Goal: Contribute content: Add original content to the website for others to see

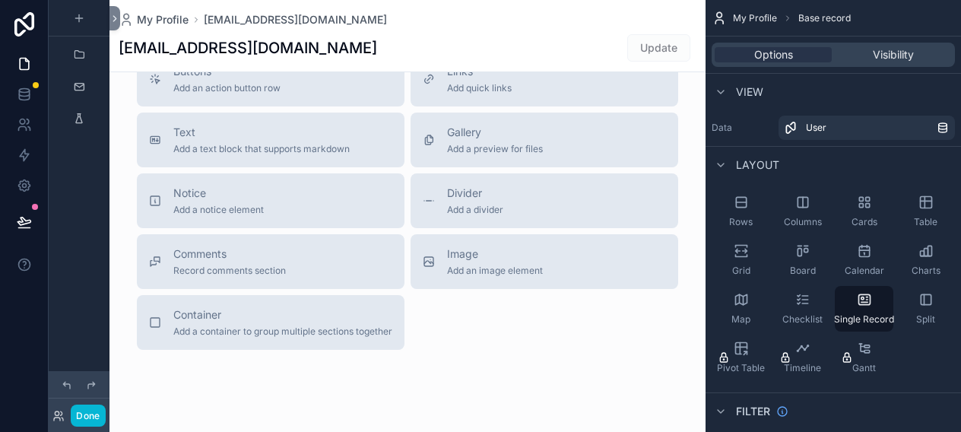
scroll to position [592, 0]
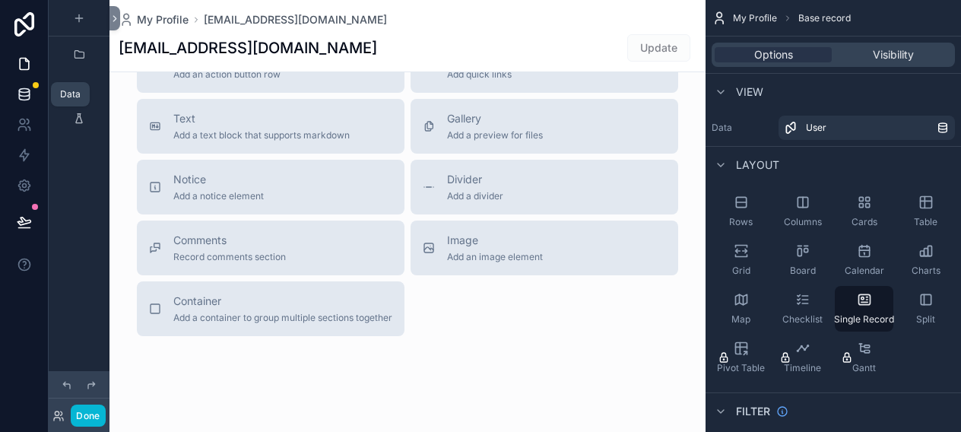
click at [26, 97] on icon at bounding box center [24, 94] width 15 height 15
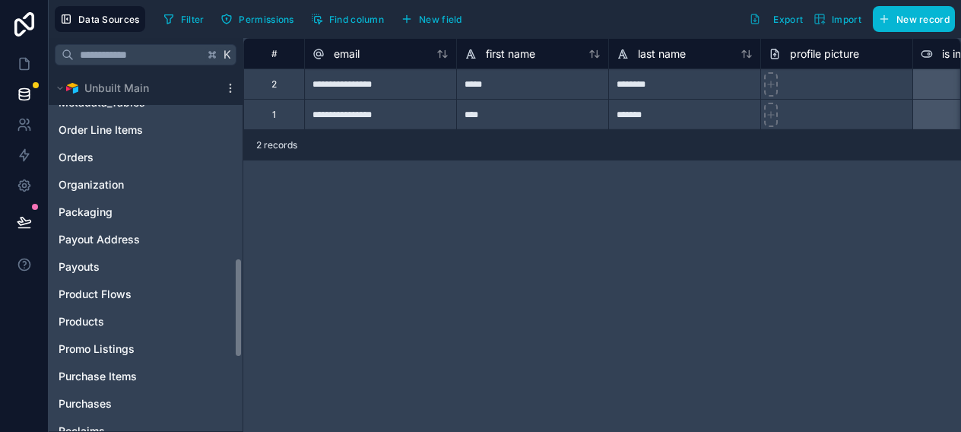
scroll to position [671, 0]
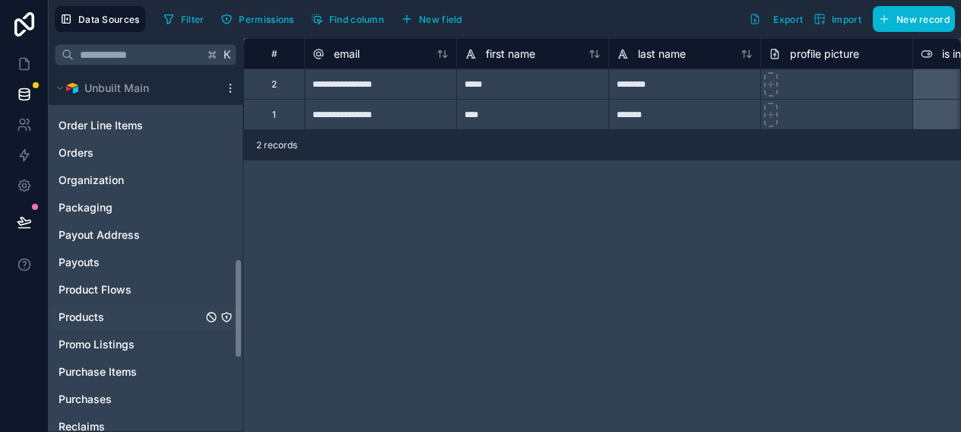
click at [75, 319] on span "Products" at bounding box center [82, 316] width 46 height 15
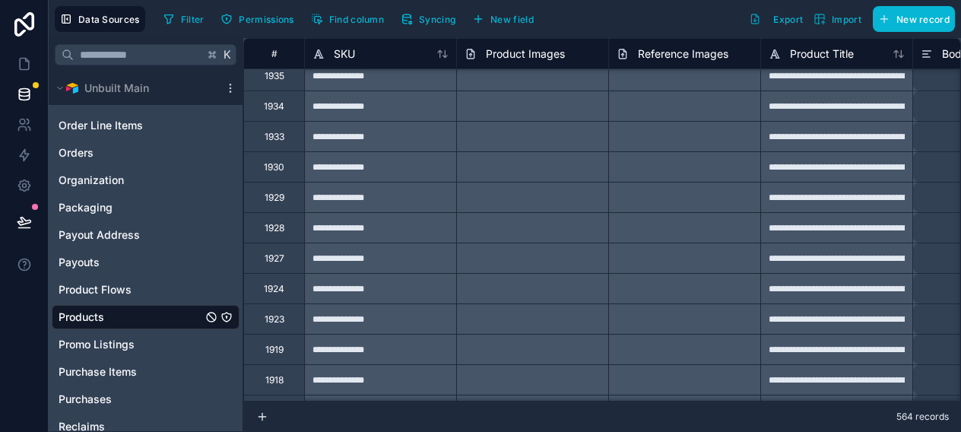
scroll to position [1070, 0]
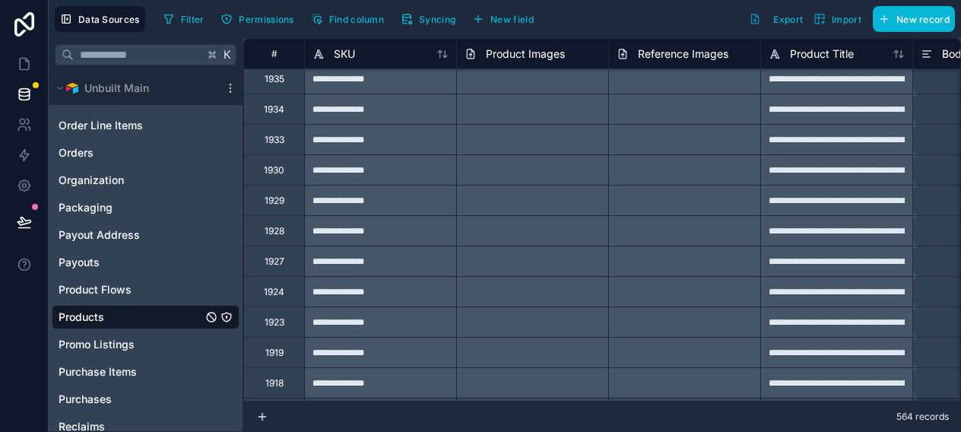
click at [148, 318] on link "Products" at bounding box center [131, 316] width 144 height 15
click at [195, 15] on span "Filter" at bounding box center [193, 19] width 24 height 11
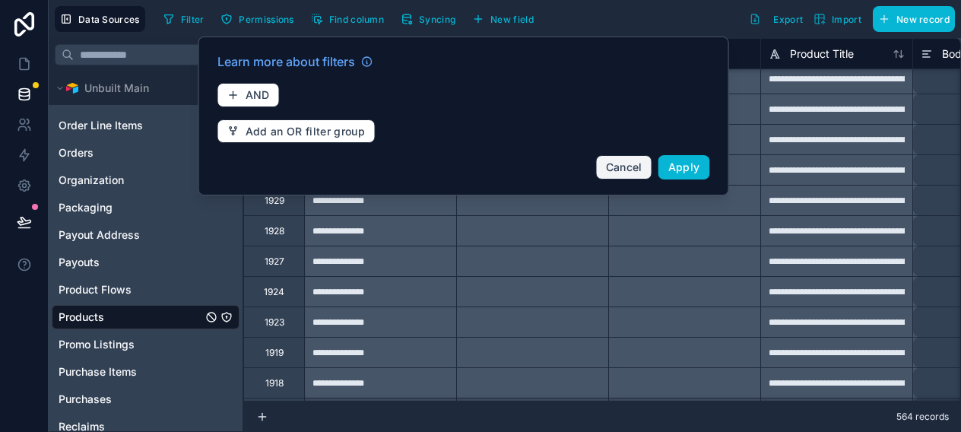
click at [612, 167] on span "Cancel" at bounding box center [624, 166] width 36 height 13
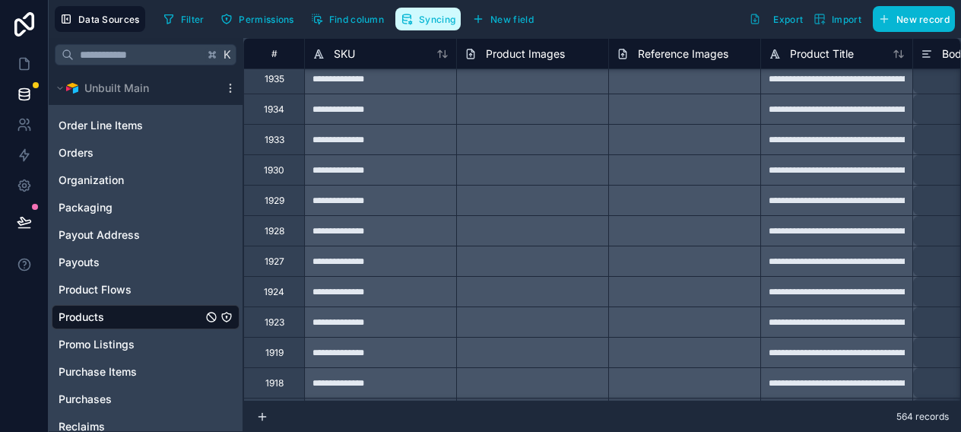
click at [440, 21] on span "Syncing" at bounding box center [437, 19] width 36 height 11
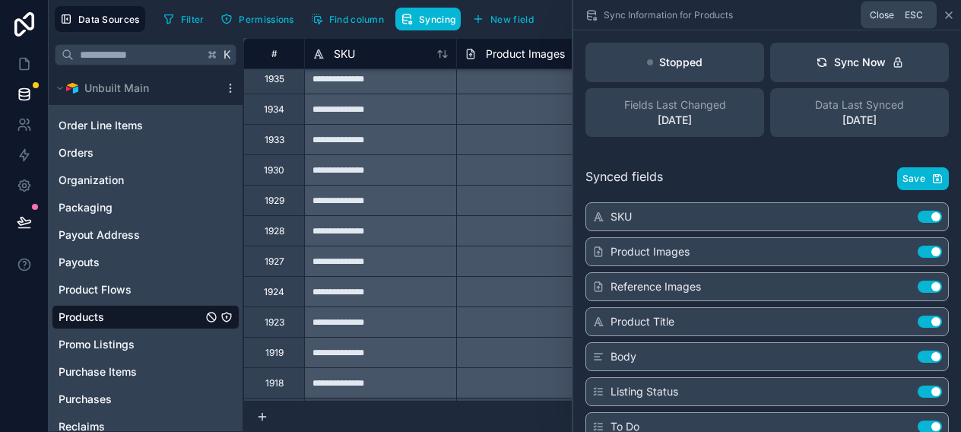
click at [948, 16] on icon at bounding box center [949, 15] width 12 height 12
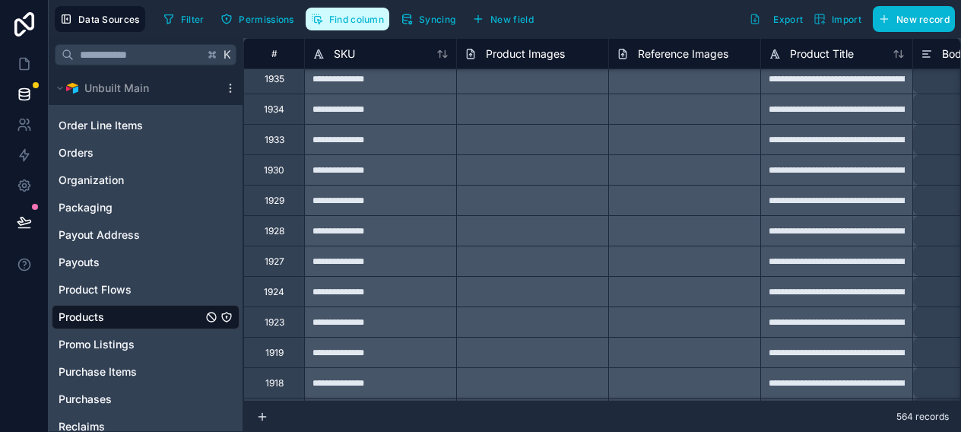
click at [347, 19] on span "Find column" at bounding box center [356, 19] width 55 height 11
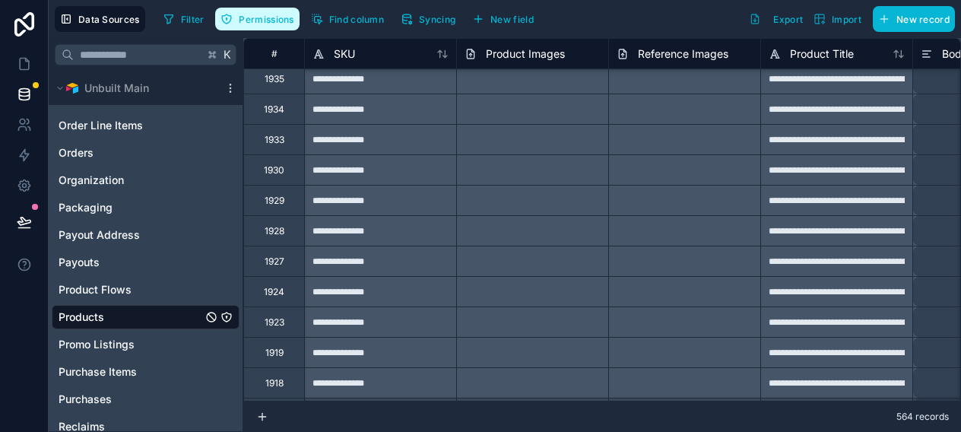
click at [277, 19] on span "Permissions" at bounding box center [266, 19] width 55 height 11
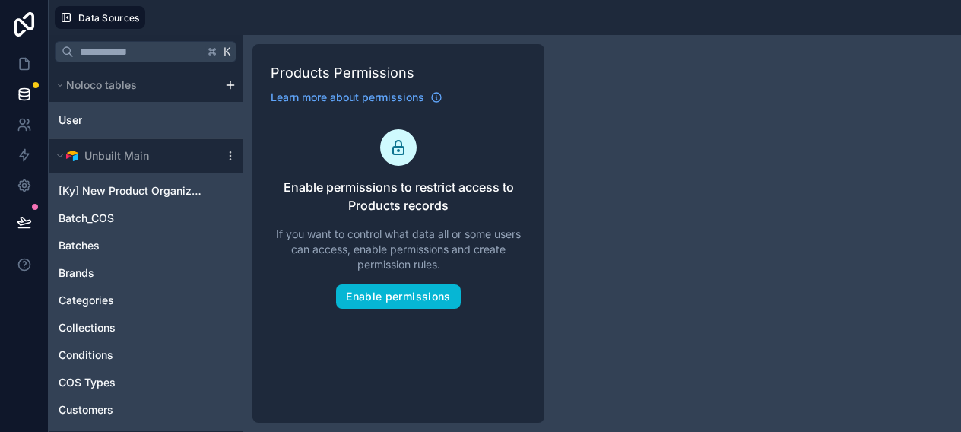
click at [264, 26] on div at bounding box center [556, 17] width 798 height 23
click at [284, 243] on span "If you want to control what data all or some users can access, enable permissio…" at bounding box center [398, 250] width 255 height 46
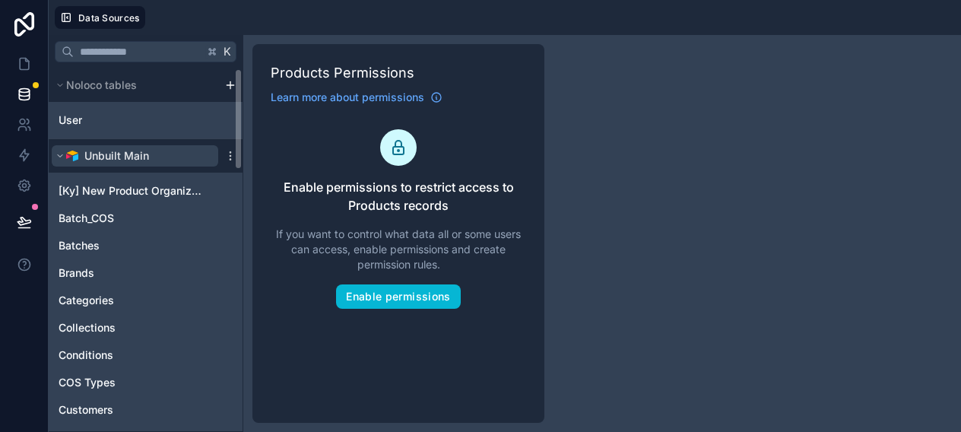
click at [148, 160] on span "Unbuilt Main" at bounding box center [116, 155] width 65 height 15
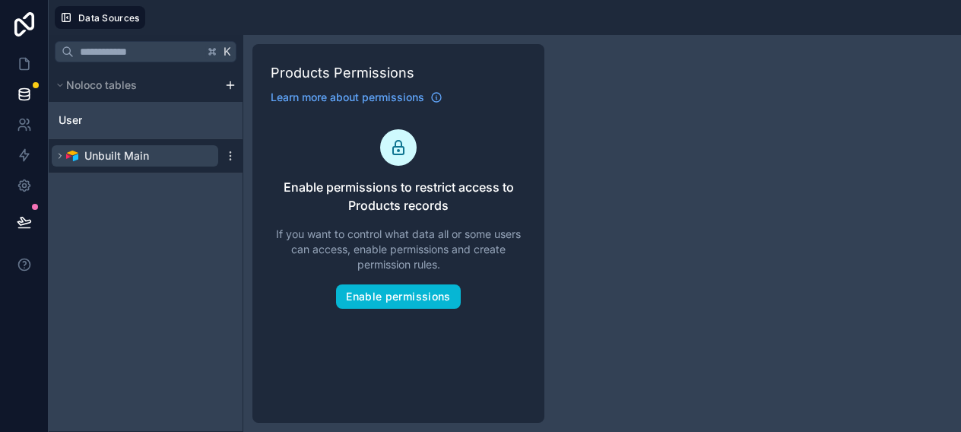
click at [148, 160] on span "Unbuilt Main" at bounding box center [116, 155] width 65 height 15
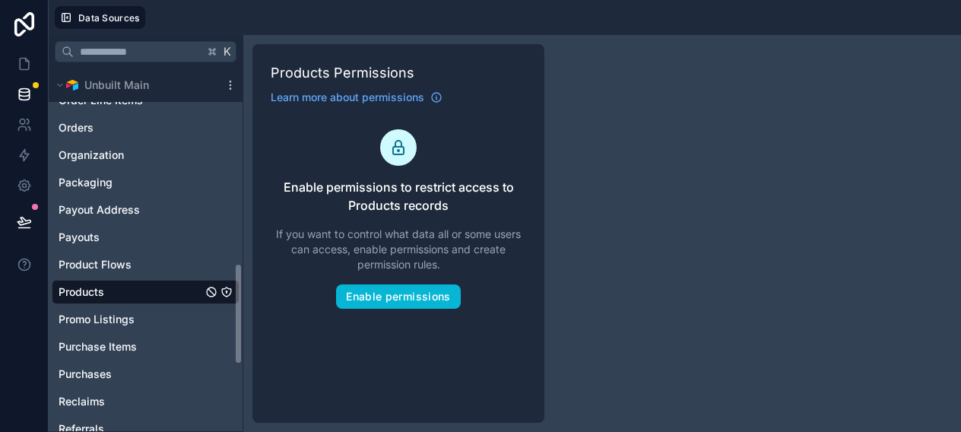
scroll to position [699, 0]
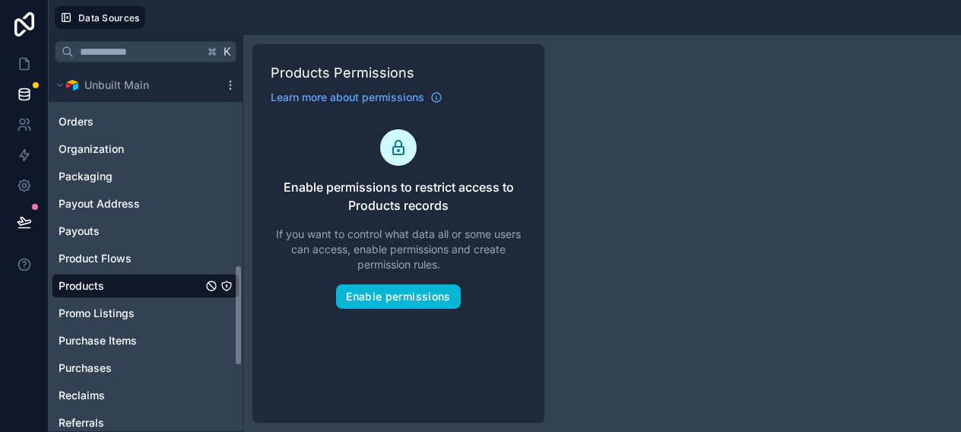
click at [97, 288] on span "Products" at bounding box center [82, 285] width 46 height 15
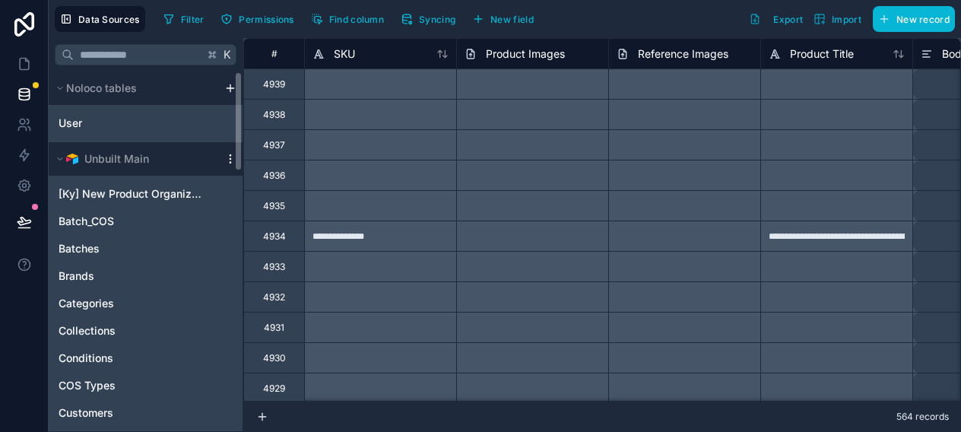
click at [230, 159] on icon "scrollable content" at bounding box center [230, 158] width 1 height 1
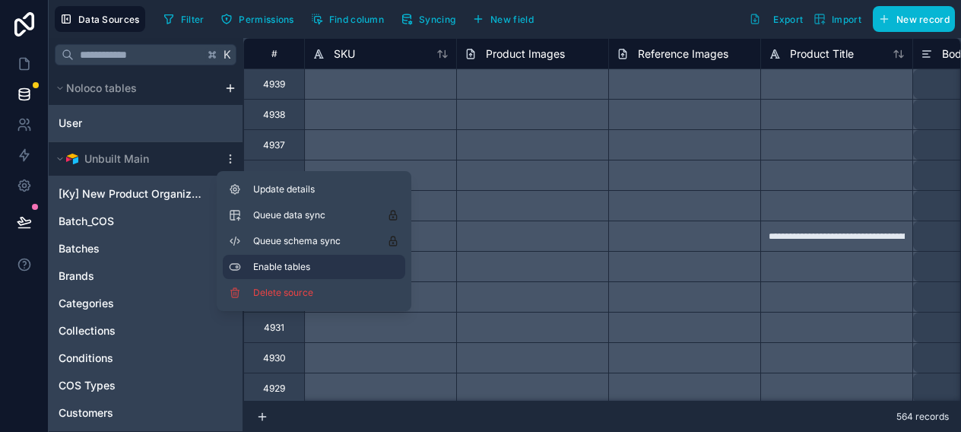
click at [273, 267] on span "Enable tables" at bounding box center [326, 267] width 146 height 12
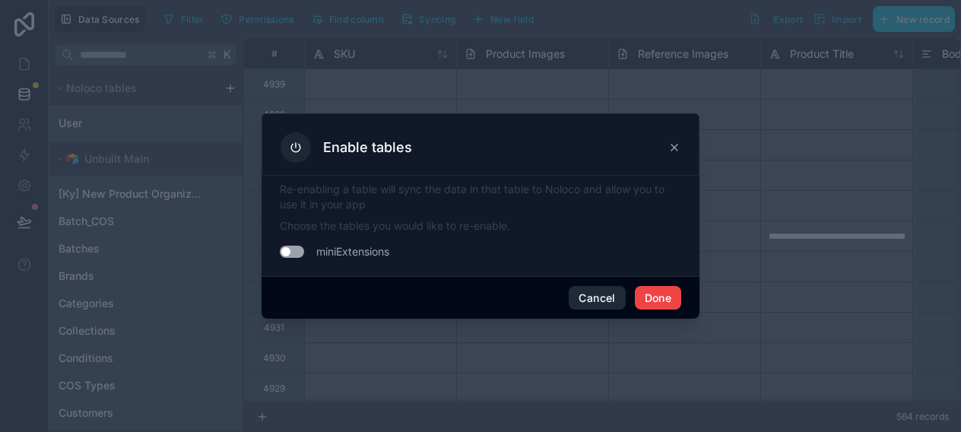
click at [596, 301] on button "Cancel" at bounding box center [597, 298] width 56 height 24
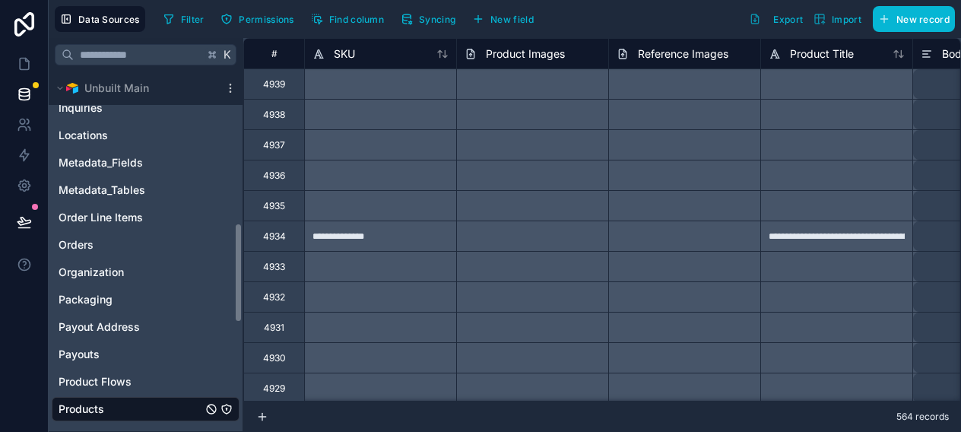
scroll to position [579, 0]
click at [93, 357] on span "Payouts" at bounding box center [79, 353] width 41 height 15
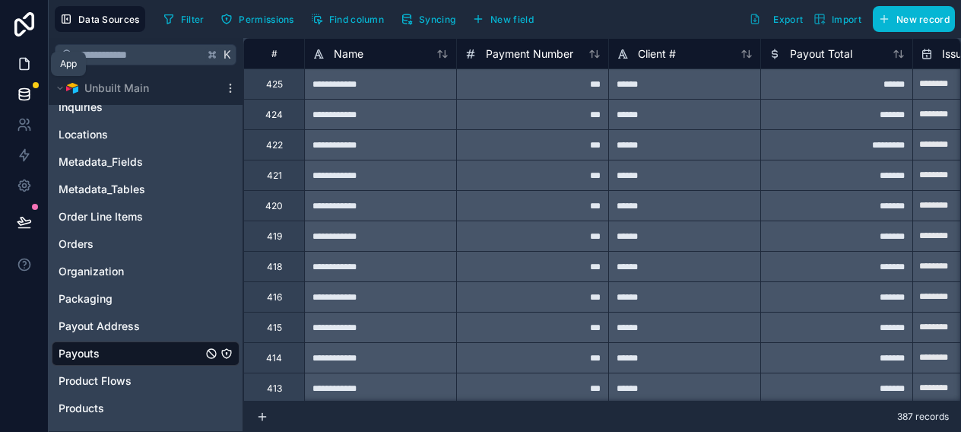
click at [27, 60] on icon at bounding box center [24, 64] width 9 height 11
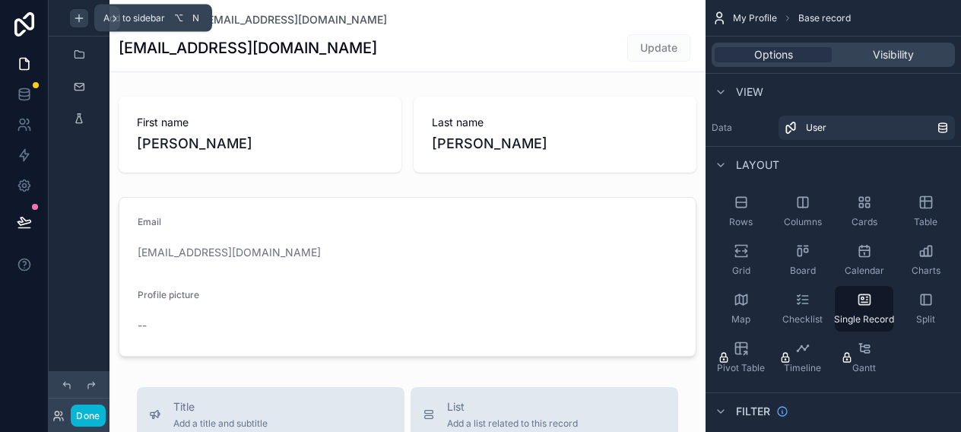
click at [82, 21] on icon "scrollable content" at bounding box center [79, 18] width 12 height 12
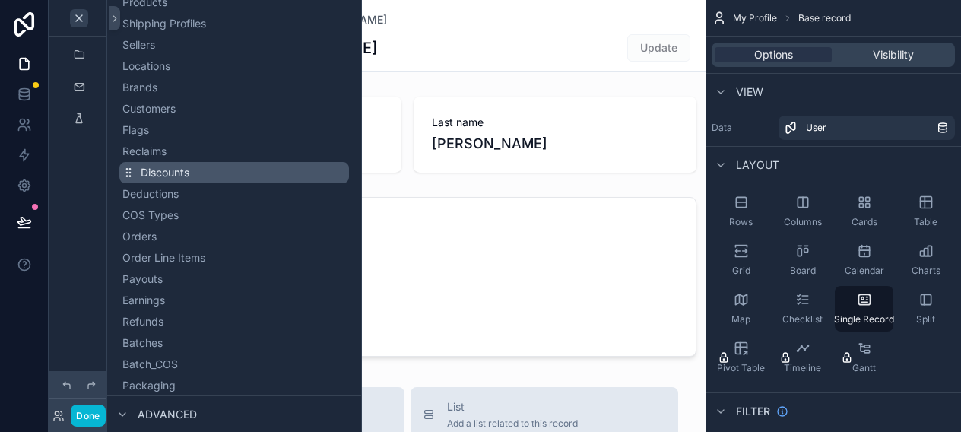
scroll to position [185, 0]
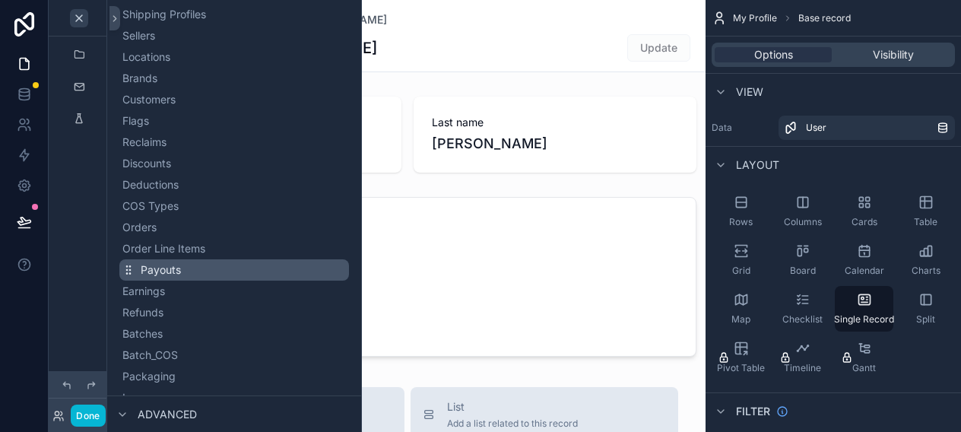
click at [156, 271] on span "Payouts" at bounding box center [161, 269] width 40 height 15
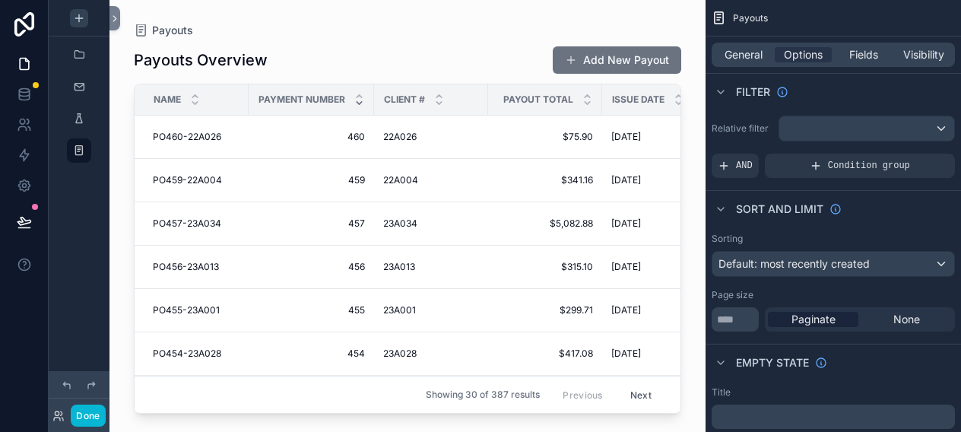
click at [359, 101] on icon "scrollable content" at bounding box center [359, 103] width 10 height 10
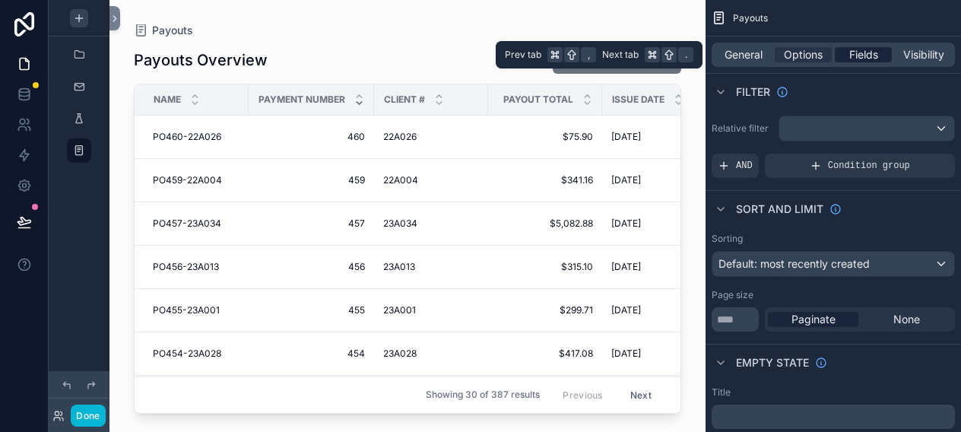
click at [862, 57] on span "Fields" at bounding box center [863, 54] width 29 height 15
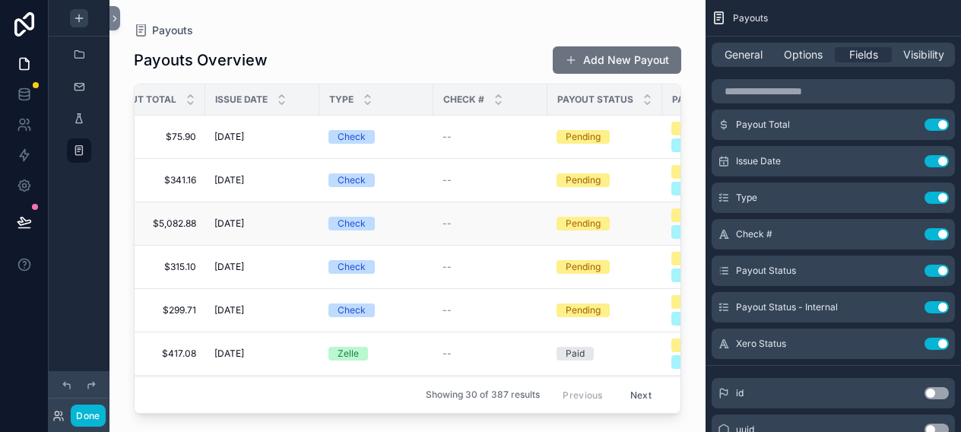
scroll to position [0, 405]
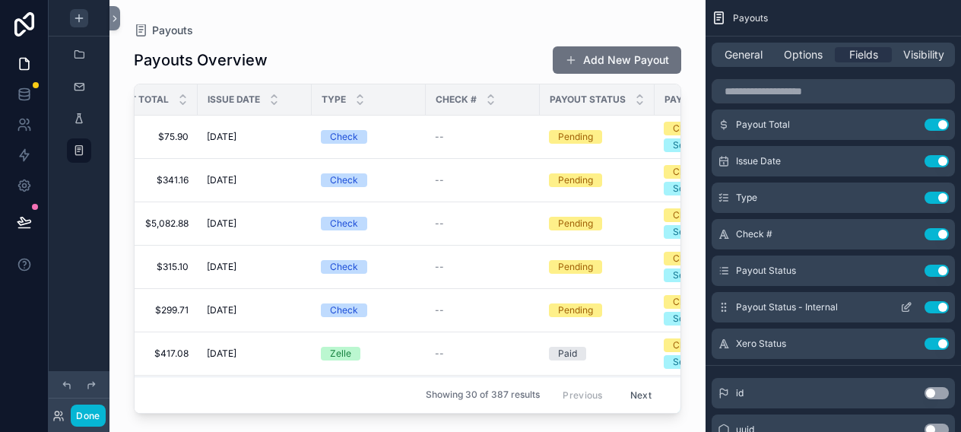
click at [942, 309] on button "Use setting" at bounding box center [937, 307] width 24 height 12
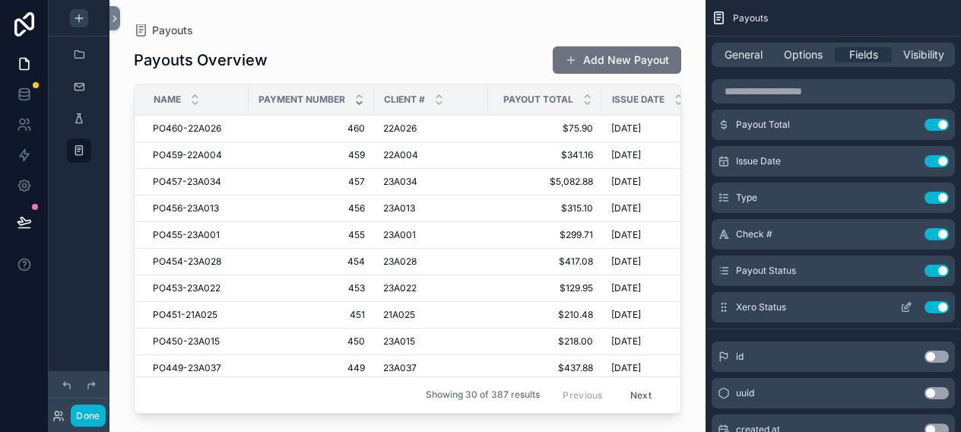
click at [940, 311] on button "Use setting" at bounding box center [937, 307] width 24 height 12
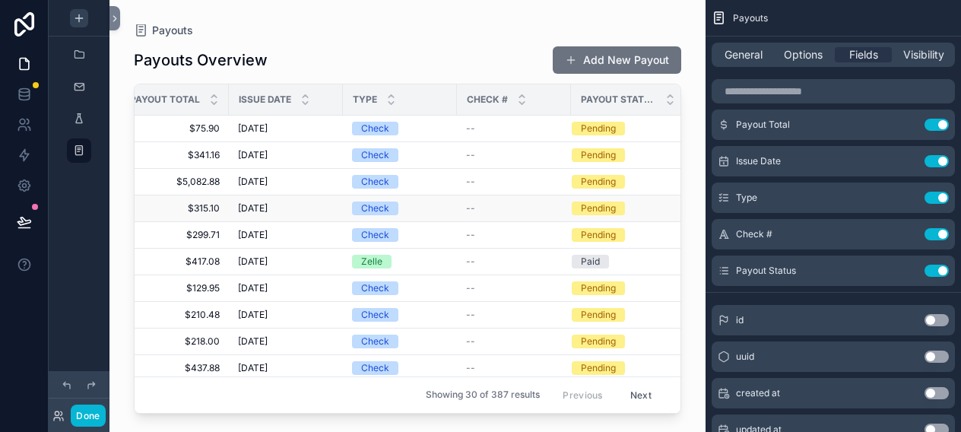
scroll to position [0, 379]
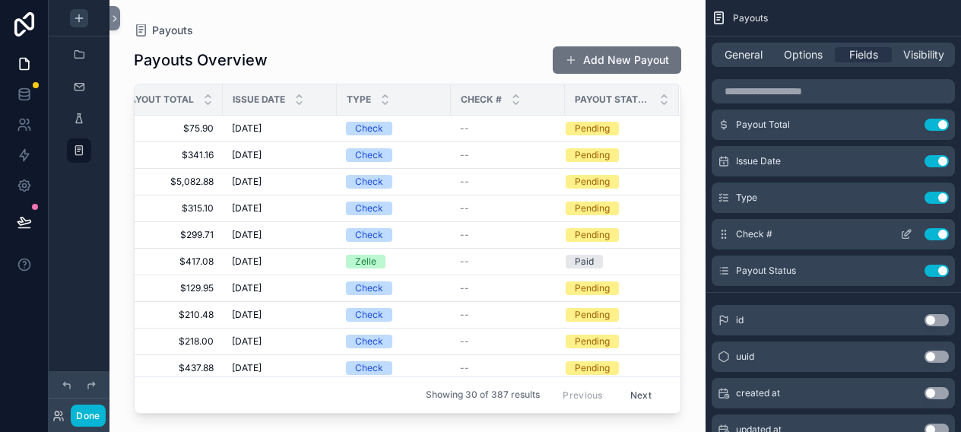
click at [939, 236] on button "Use setting" at bounding box center [937, 234] width 24 height 12
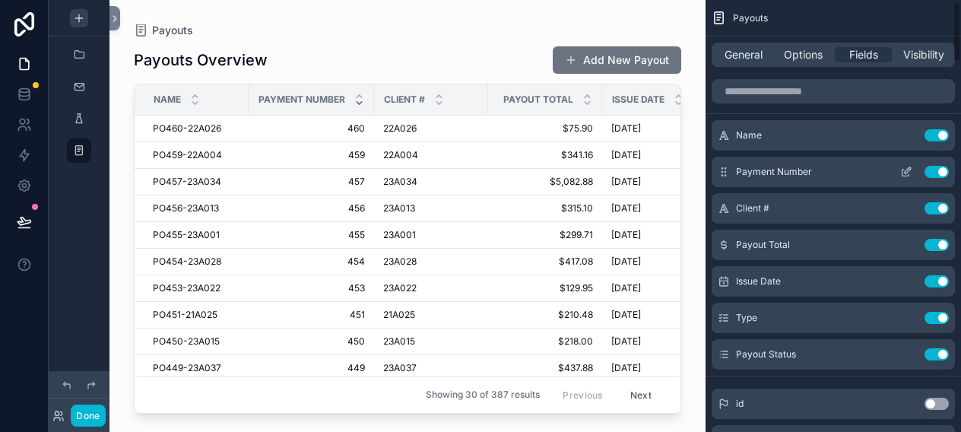
scroll to position [0, 0]
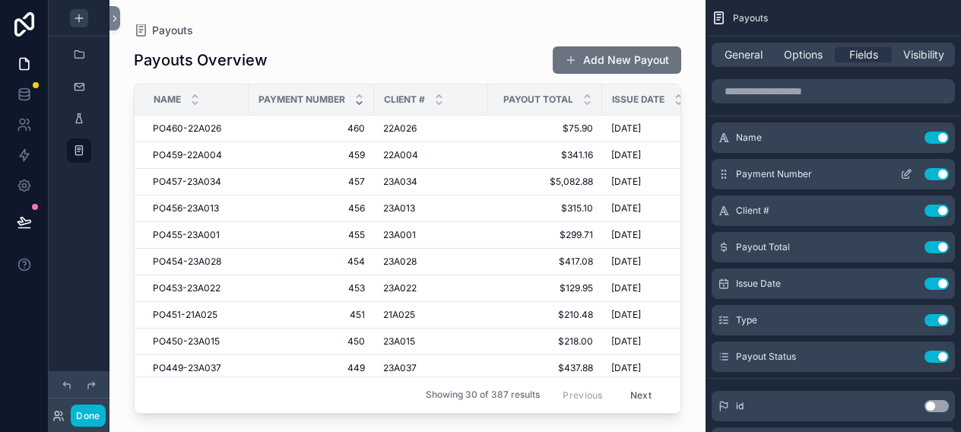
click at [937, 174] on button "Use setting" at bounding box center [937, 174] width 24 height 12
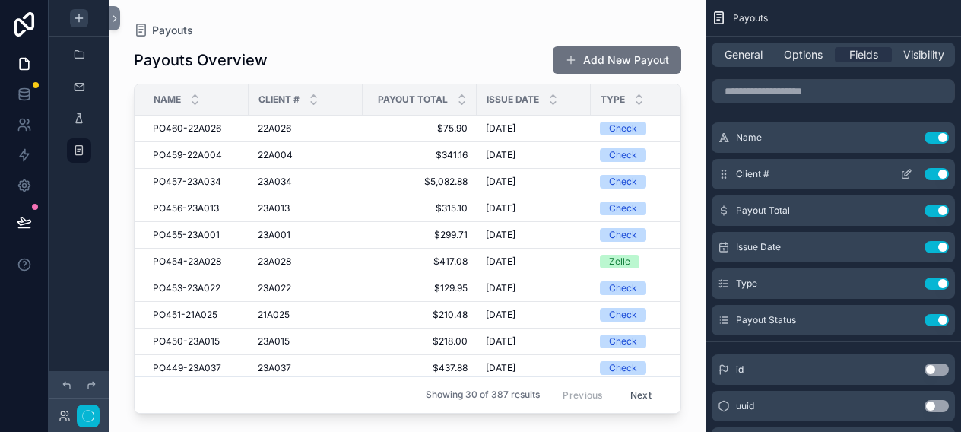
click at [938, 175] on button "Use setting" at bounding box center [937, 174] width 24 height 12
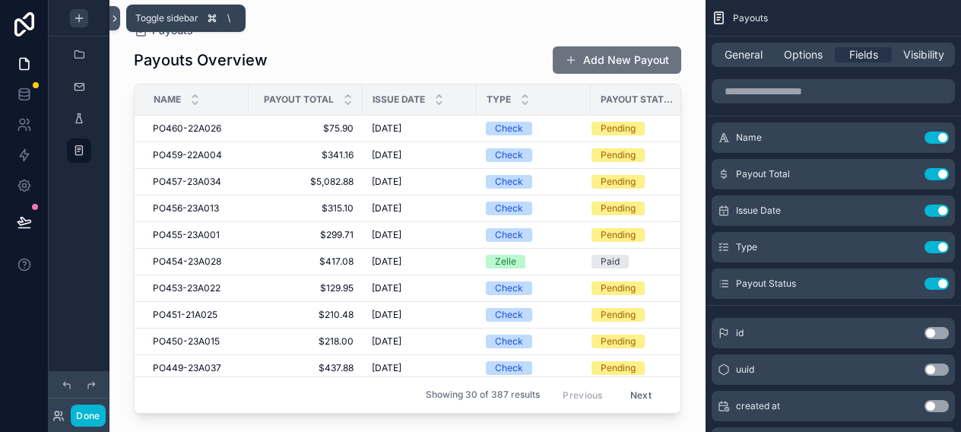
click at [116, 15] on icon at bounding box center [114, 18] width 11 height 11
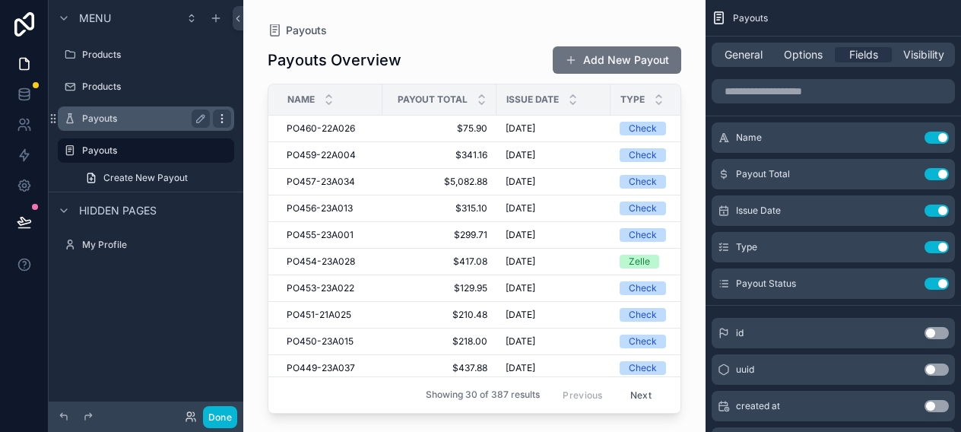
click at [220, 119] on icon "scrollable content" at bounding box center [222, 119] width 12 height 12
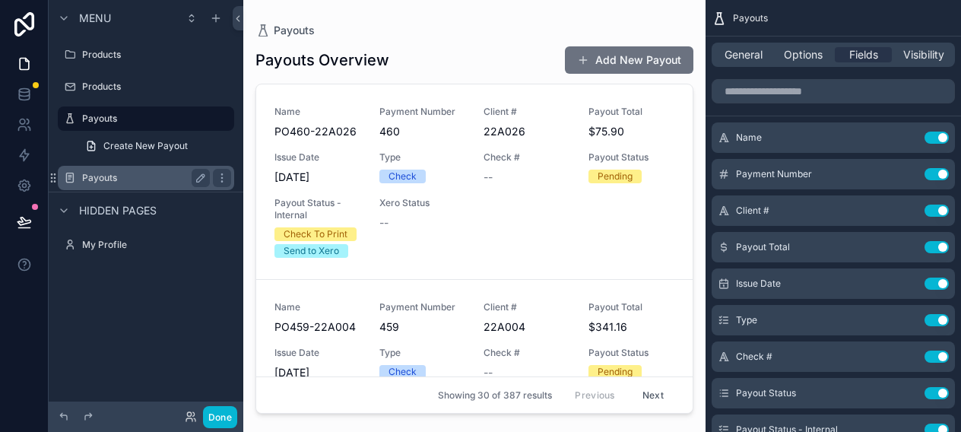
click at [132, 173] on label "Payouts" at bounding box center [143, 178] width 122 height 12
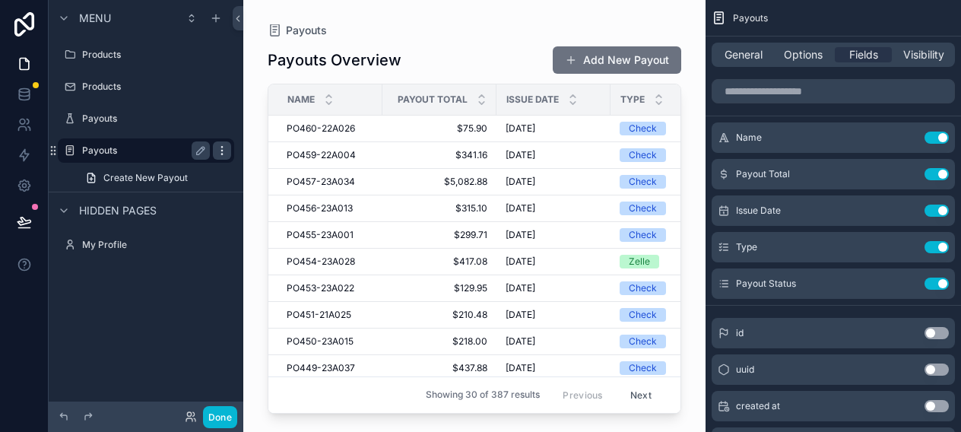
click at [220, 153] on icon "scrollable content" at bounding box center [222, 150] width 12 height 12
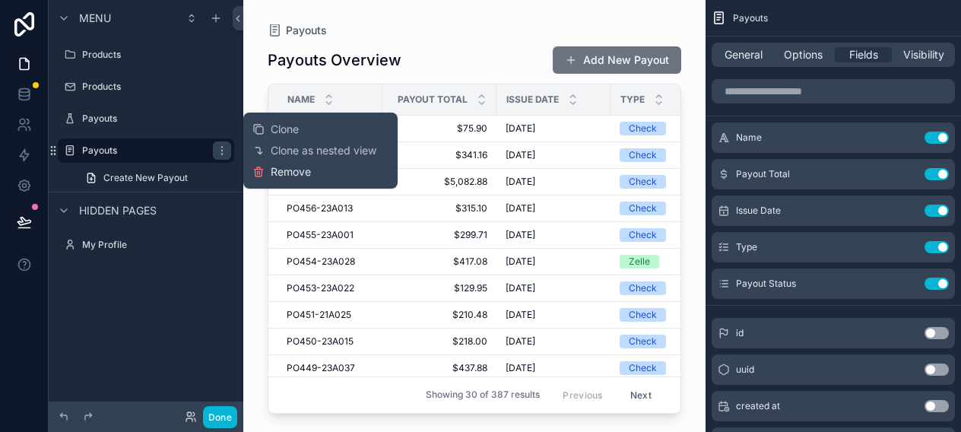
click at [267, 171] on button "Remove" at bounding box center [281, 171] width 59 height 15
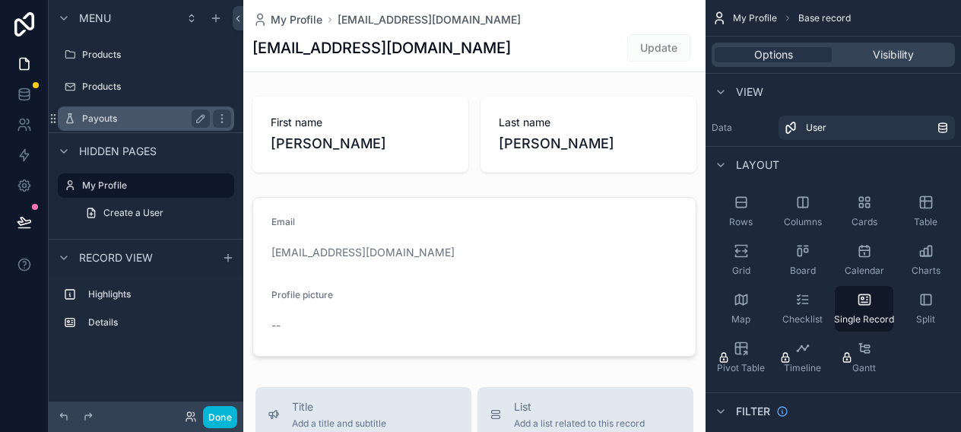
click at [110, 120] on label "Payouts" at bounding box center [143, 119] width 122 height 12
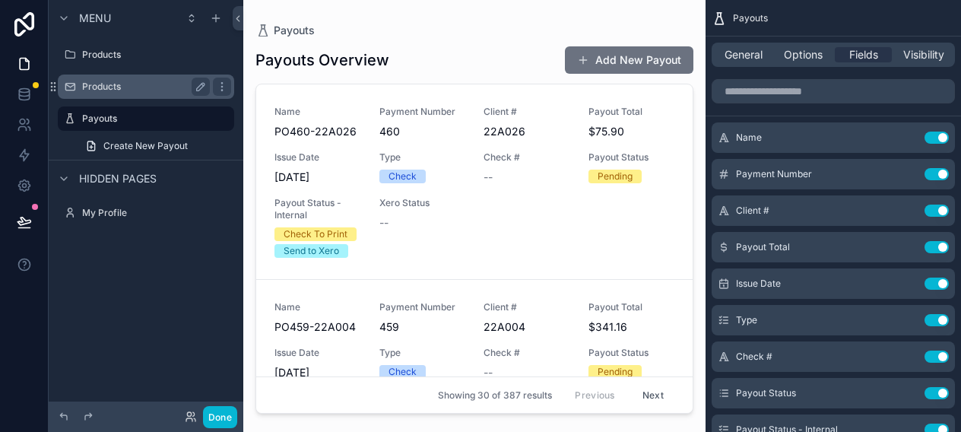
click at [105, 90] on label "Products" at bounding box center [143, 87] width 122 height 12
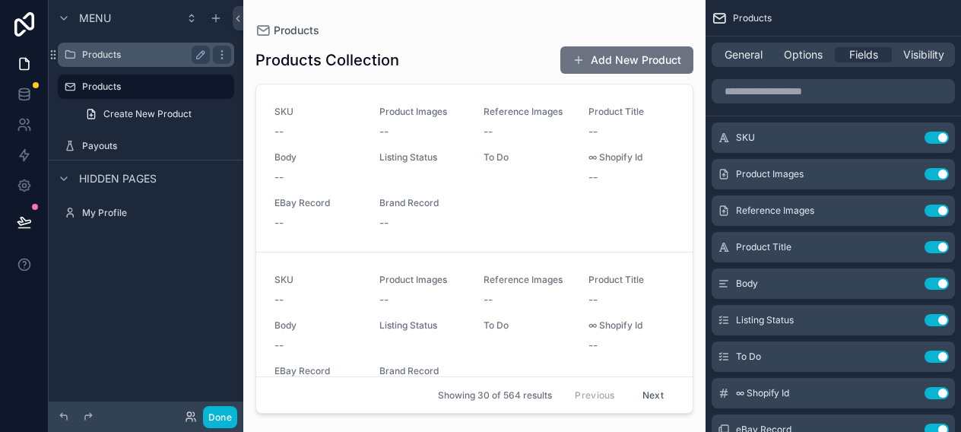
click at [106, 58] on label "Products" at bounding box center [143, 55] width 122 height 12
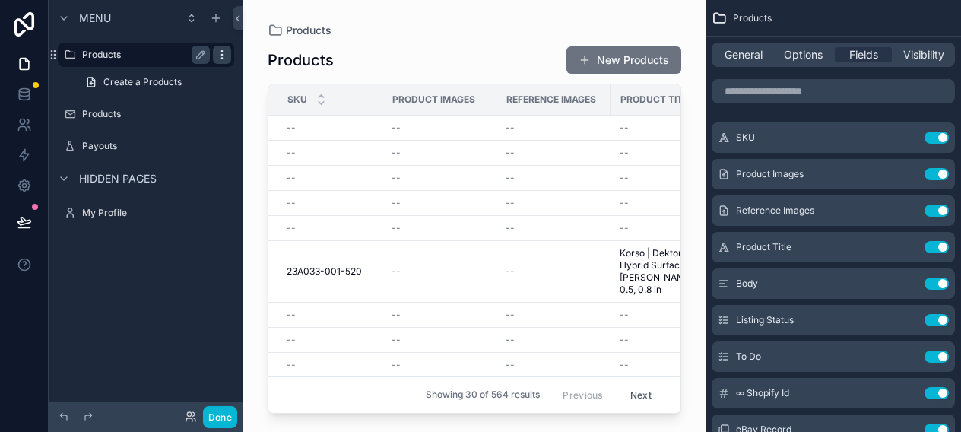
click at [222, 57] on icon "scrollable content" at bounding box center [222, 55] width 12 height 12
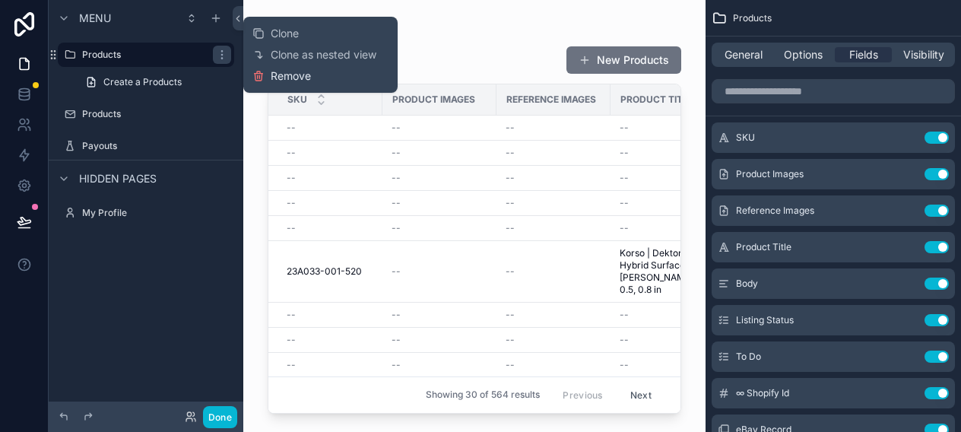
click at [273, 76] on span "Remove" at bounding box center [291, 75] width 40 height 15
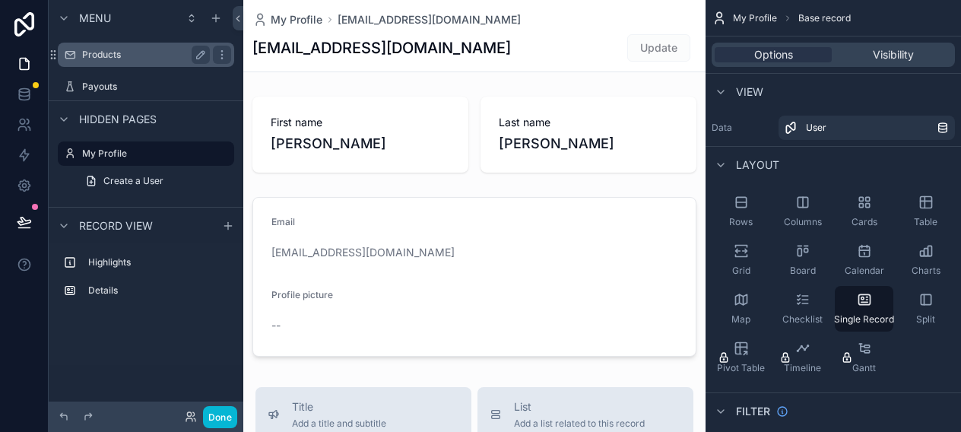
click at [120, 52] on label "Products" at bounding box center [143, 55] width 122 height 12
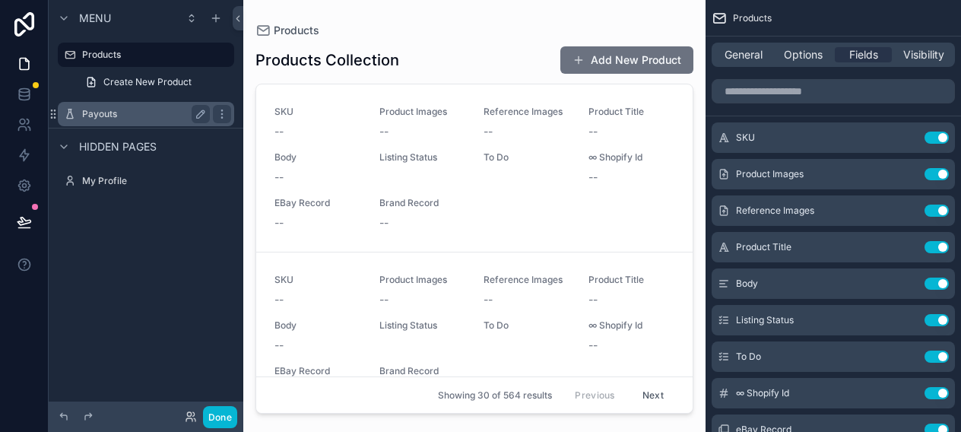
click at [109, 110] on label "Payouts" at bounding box center [143, 114] width 122 height 12
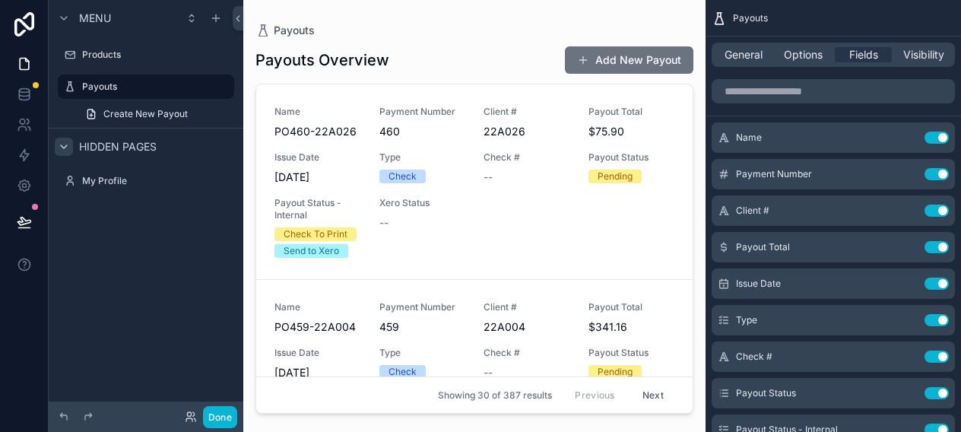
click at [63, 144] on icon "scrollable content" at bounding box center [64, 147] width 12 height 12
click at [63, 144] on icon "scrollable content" at bounding box center [63, 147] width 3 height 6
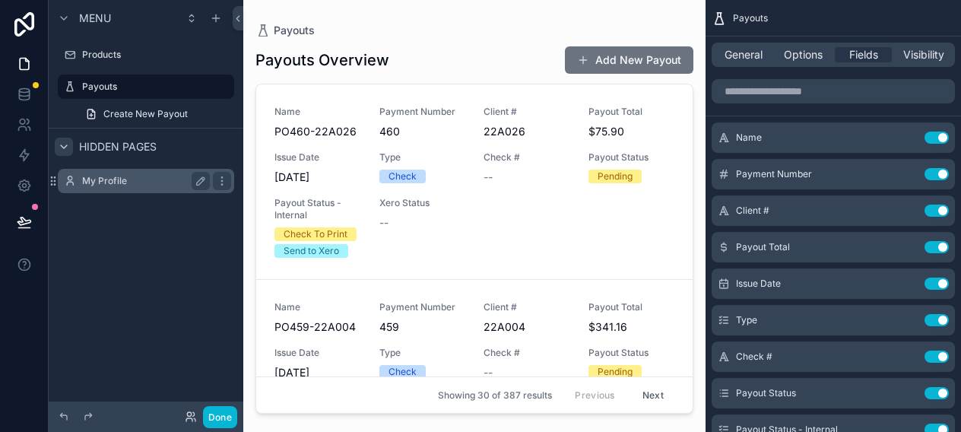
click at [104, 175] on label "My Profile" at bounding box center [143, 181] width 122 height 12
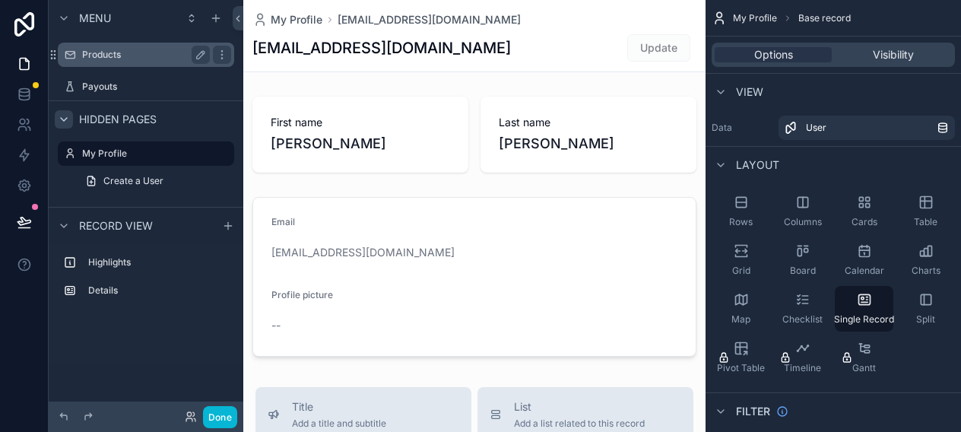
click at [115, 59] on label "Products" at bounding box center [143, 55] width 122 height 12
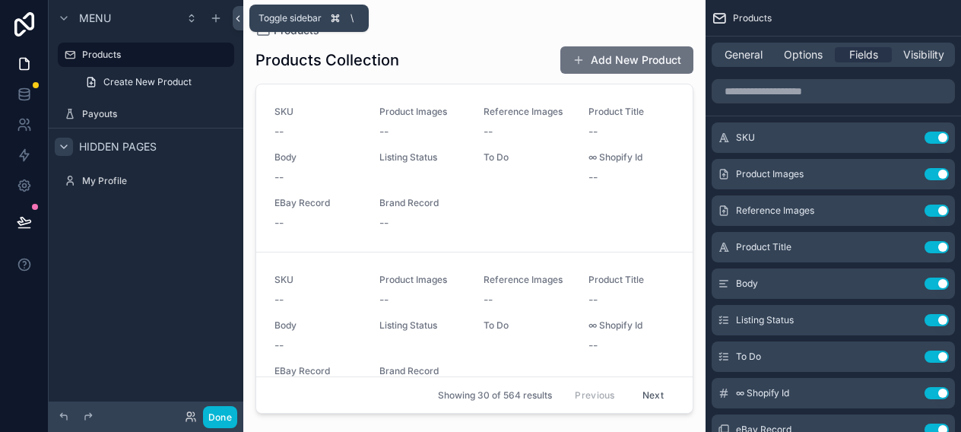
click at [240, 15] on icon at bounding box center [238, 18] width 11 height 11
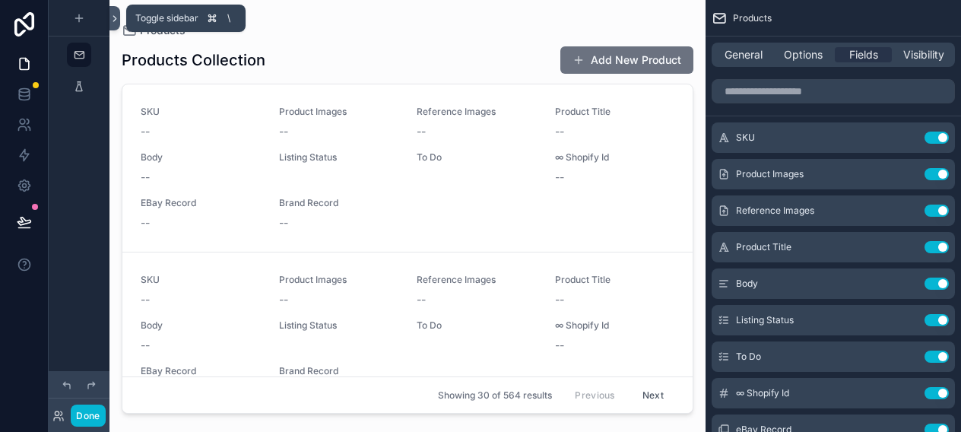
click at [116, 16] on icon at bounding box center [114, 18] width 11 height 11
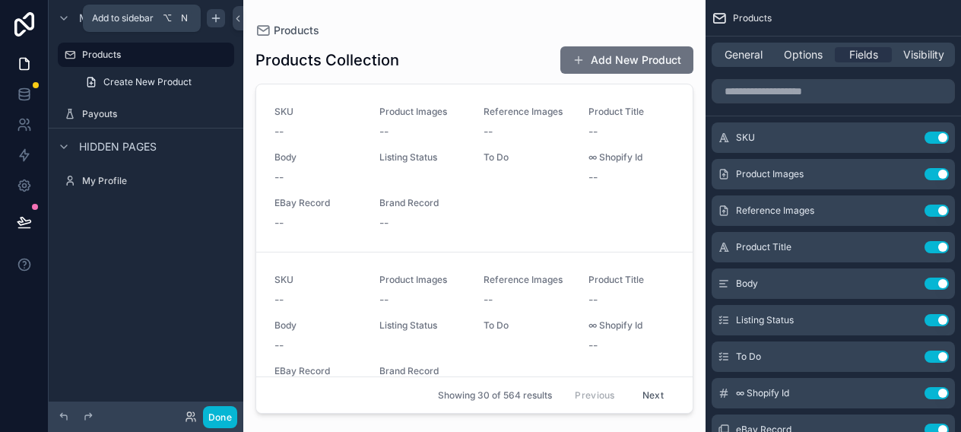
click at [214, 18] on icon "scrollable content" at bounding box center [216, 18] width 12 height 12
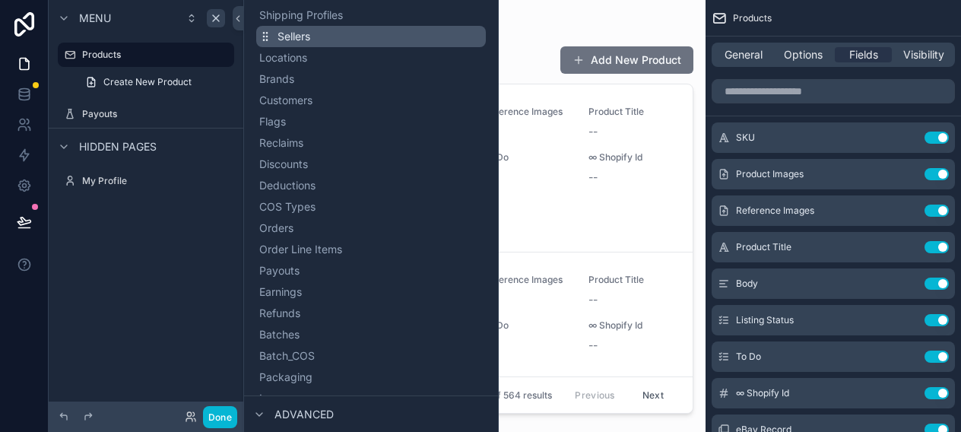
scroll to position [197, 0]
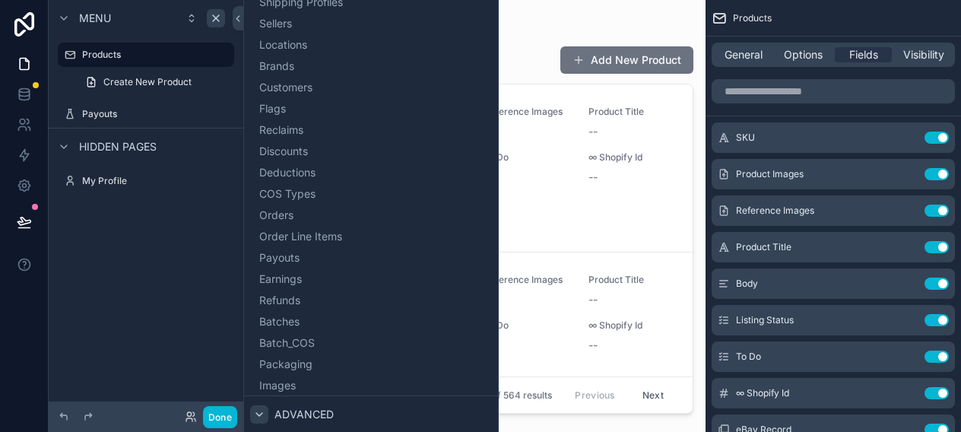
click at [255, 414] on icon at bounding box center [259, 414] width 12 height 12
click at [262, 412] on icon at bounding box center [259, 414] width 12 height 12
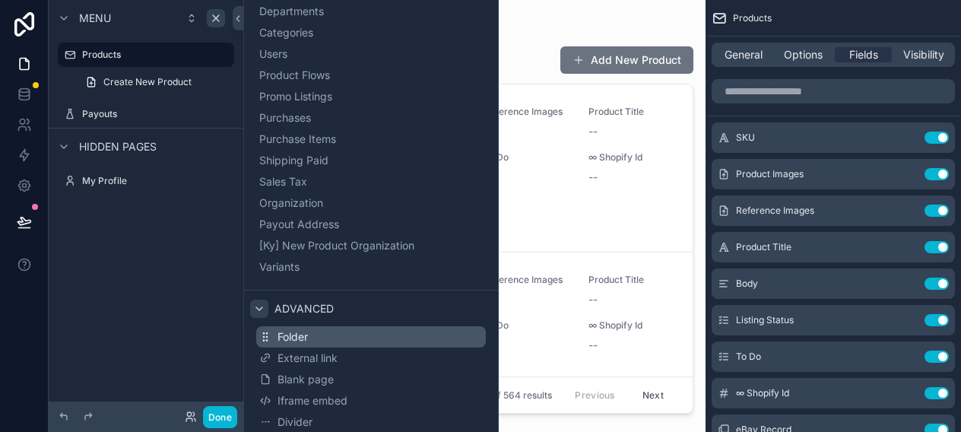
scroll to position [806, 0]
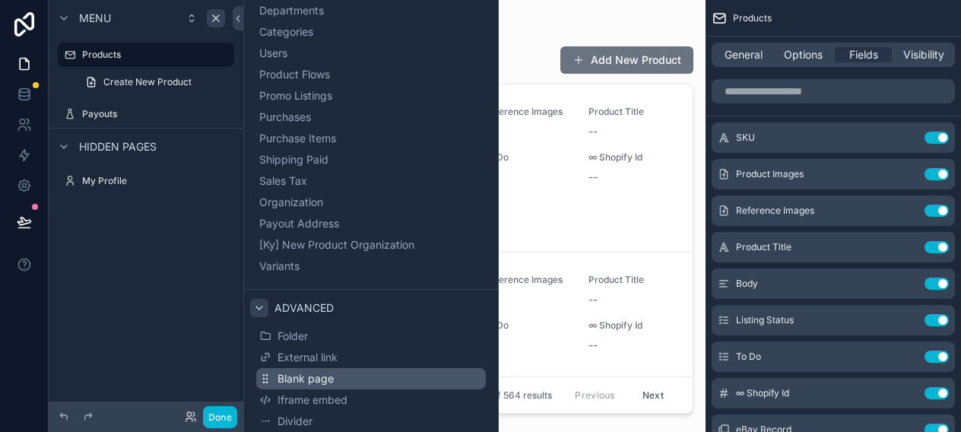
click at [285, 376] on span "Blank page" at bounding box center [306, 378] width 56 height 15
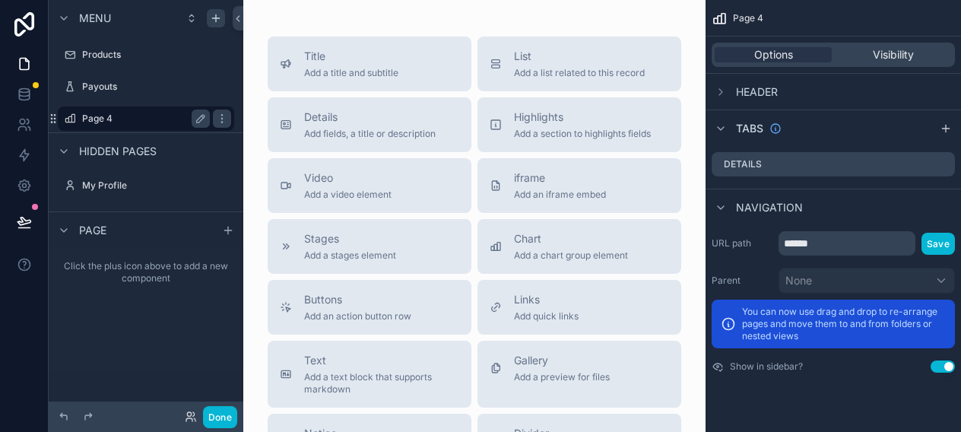
click at [113, 121] on label "Page 4" at bounding box center [143, 119] width 122 height 12
click at [200, 119] on icon "scrollable content" at bounding box center [201, 119] width 12 height 12
click at [123, 120] on input "******" at bounding box center [133, 118] width 103 height 18
type input "*"
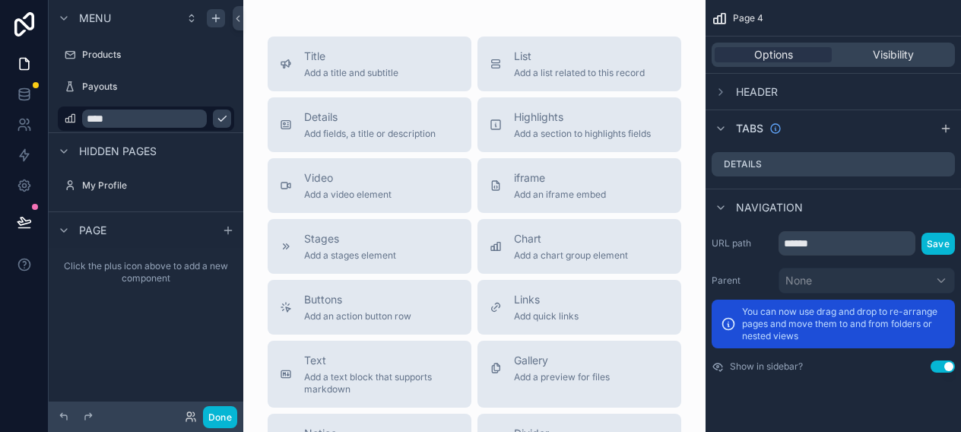
type input "****"
click at [84, 312] on div "Click the plus icon above to add a new component" at bounding box center [146, 309] width 195 height 122
click at [334, 62] on span "Title" at bounding box center [351, 56] width 94 height 15
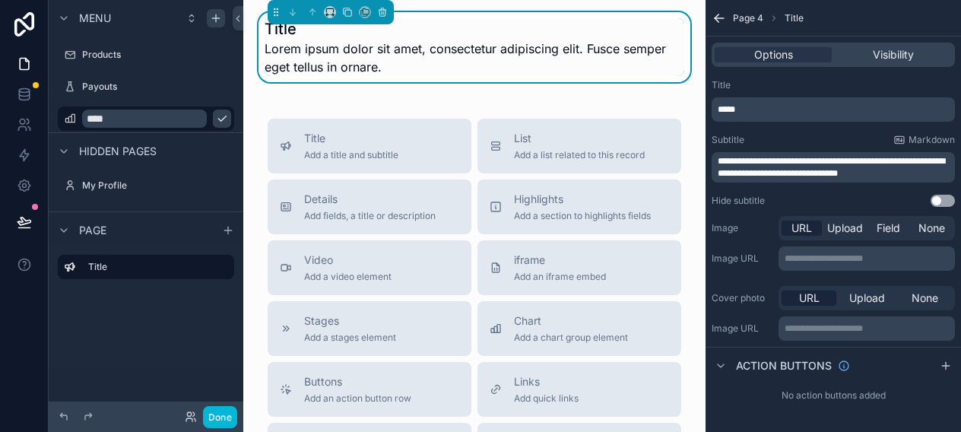
click at [301, 46] on span "Lorem ipsum dolor sit amet, consectetur adipiscing elit. Fusce semper eget tell…" at bounding box center [475, 58] width 420 height 36
drag, startPoint x: 269, startPoint y: 30, endPoint x: 297, endPoint y: 31, distance: 27.4
click at [297, 31] on h1 "Title" at bounding box center [475, 28] width 420 height 21
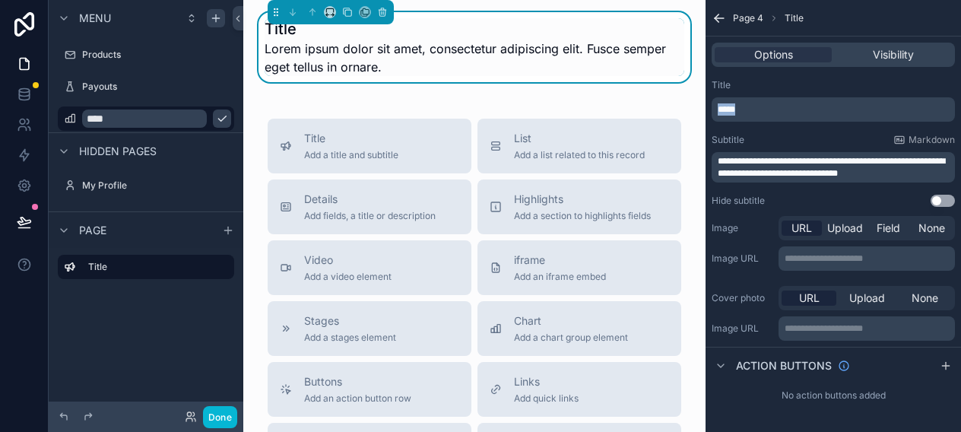
drag, startPoint x: 739, startPoint y: 109, endPoint x: 715, endPoint y: 109, distance: 23.6
click at [715, 109] on div "*****" at bounding box center [833, 109] width 243 height 24
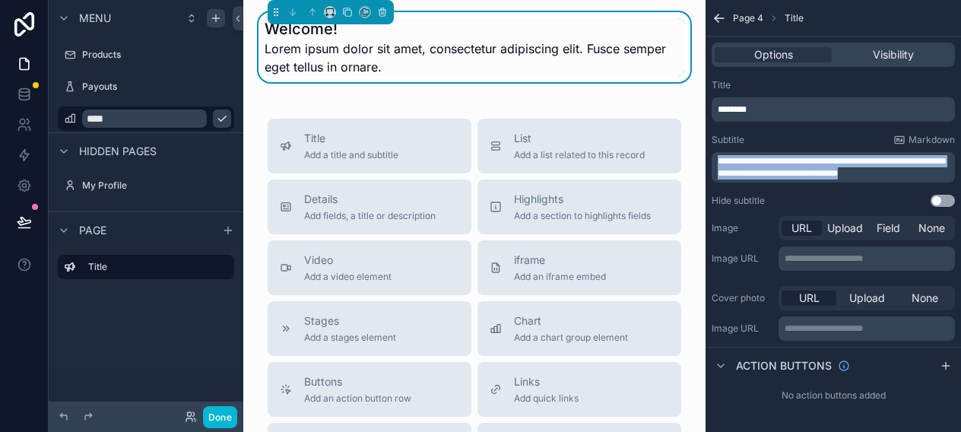
drag, startPoint x: 891, startPoint y: 176, endPoint x: 719, endPoint y: 162, distance: 172.4
click at [719, 162] on p "**********" at bounding box center [835, 167] width 234 height 24
click at [754, 168] on span "**********" at bounding box center [831, 167] width 227 height 21
drag, startPoint x: 890, startPoint y: 173, endPoint x: 719, endPoint y: 166, distance: 170.5
click at [719, 166] on p "**********" at bounding box center [835, 167] width 234 height 24
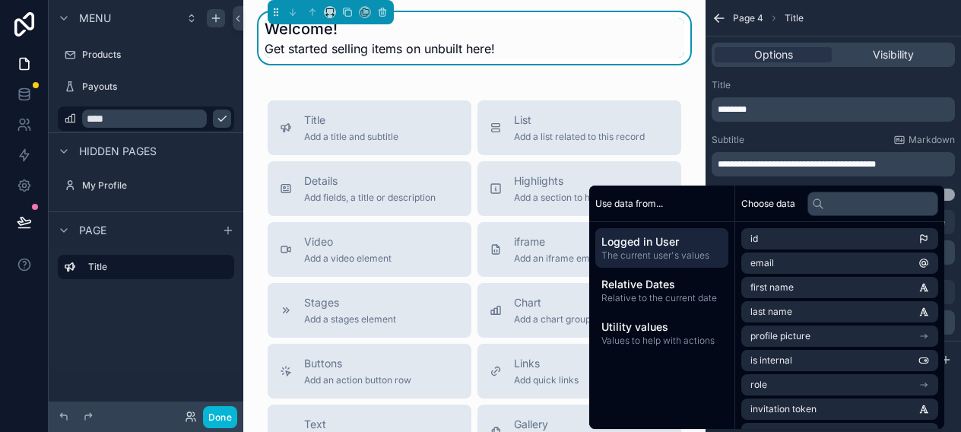
click at [792, 141] on div "Subtitle Markdown" at bounding box center [833, 140] width 243 height 12
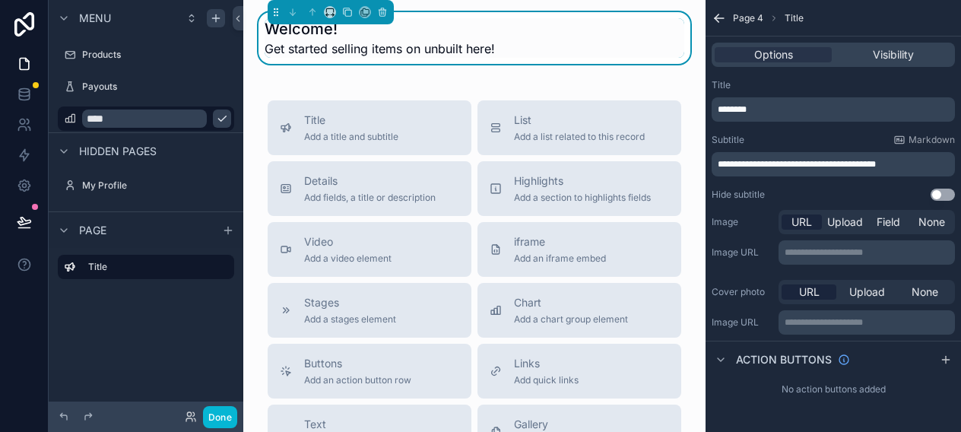
click at [751, 217] on label "Image" at bounding box center [742, 222] width 61 height 12
click at [513, 84] on div "Welcome! Get started selling items on unbuilt here! Title Add a title and subti…" at bounding box center [474, 394] width 462 height 788
click at [441, 87] on div "Welcome! Get started selling items on unbuilt here! Title Add a title and subti…" at bounding box center [474, 394] width 462 height 788
click at [373, 83] on div "Welcome! Get started selling items on unbuilt here! Title Add a title and subti…" at bounding box center [474, 394] width 462 height 788
click at [397, 170] on button "Details Add fields, a title or description" at bounding box center [370, 188] width 204 height 55
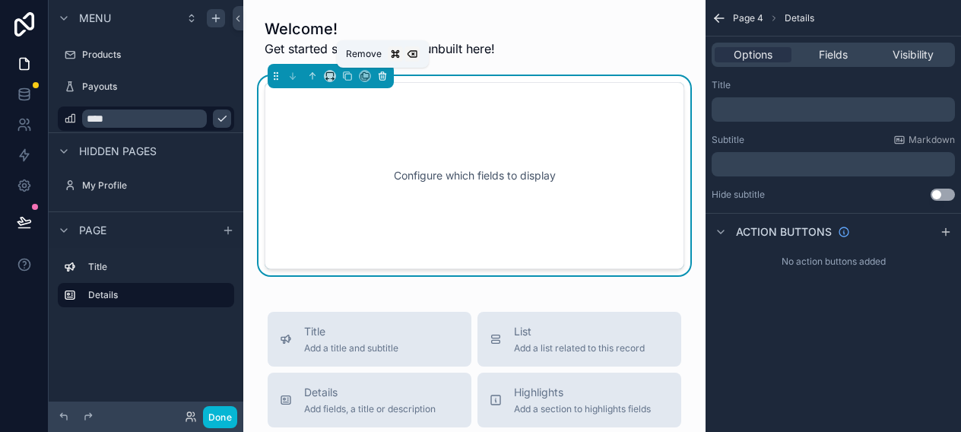
click at [382, 78] on icon "scrollable content" at bounding box center [382, 76] width 0 height 3
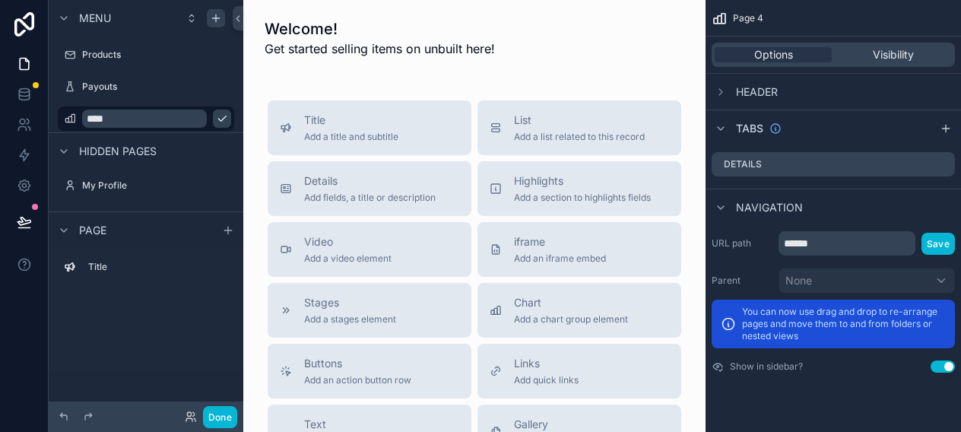
click at [253, 208] on div "Welcome! Get started selling items on unbuilt here! Title Add a title and subti…" at bounding box center [474, 394] width 462 height 788
click at [345, 75] on div "Welcome! Get started selling items on unbuilt here! Title Add a title and subti…" at bounding box center [474, 394] width 462 height 788
click at [526, 312] on div "Chart Add a chart group element" at bounding box center [571, 310] width 114 height 30
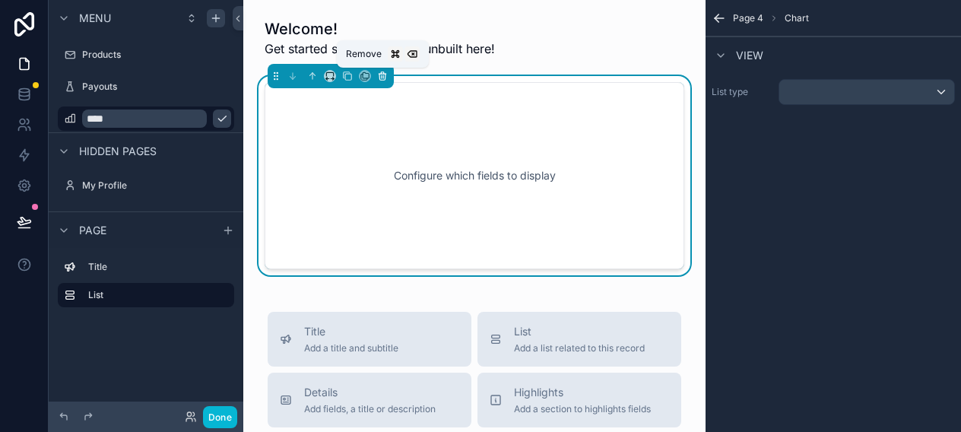
click at [383, 77] on icon "scrollable content" at bounding box center [383, 76] width 0 height 3
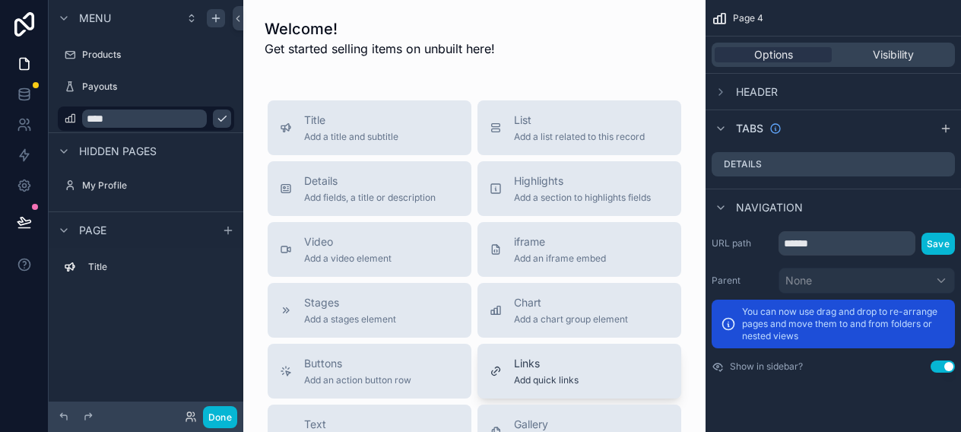
click at [523, 359] on span "Links" at bounding box center [546, 363] width 65 height 15
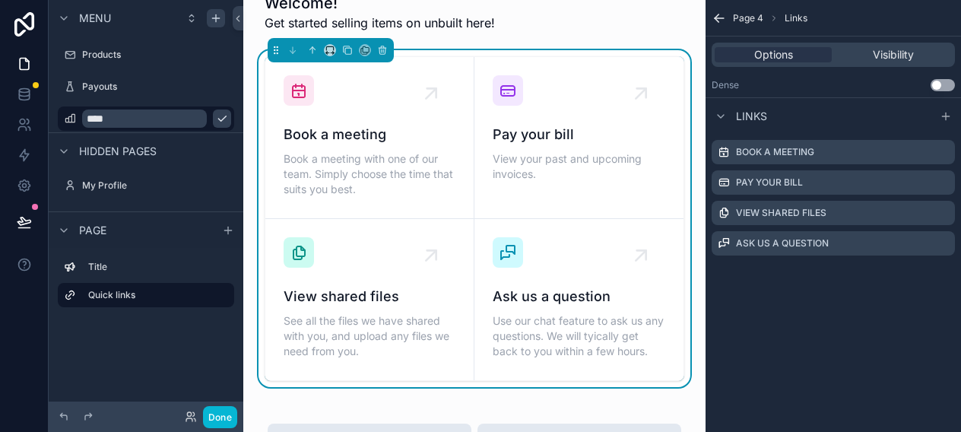
scroll to position [28, 0]
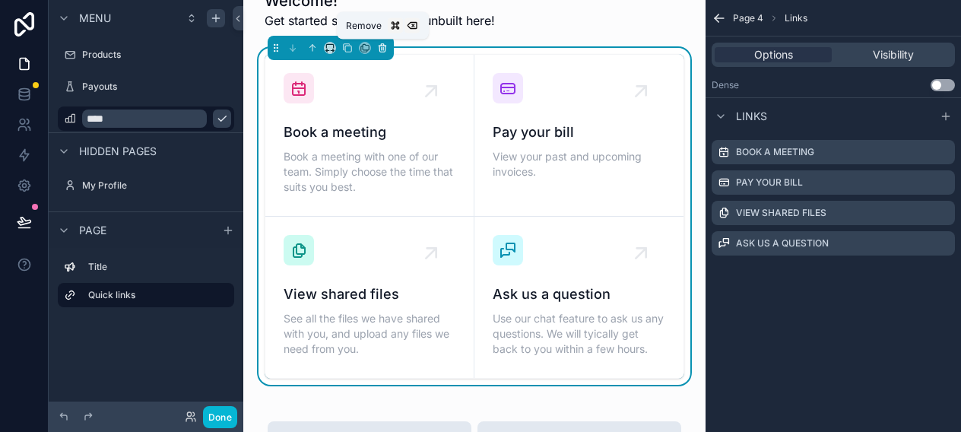
click at [384, 48] on icon "scrollable content" at bounding box center [382, 48] width 11 height 11
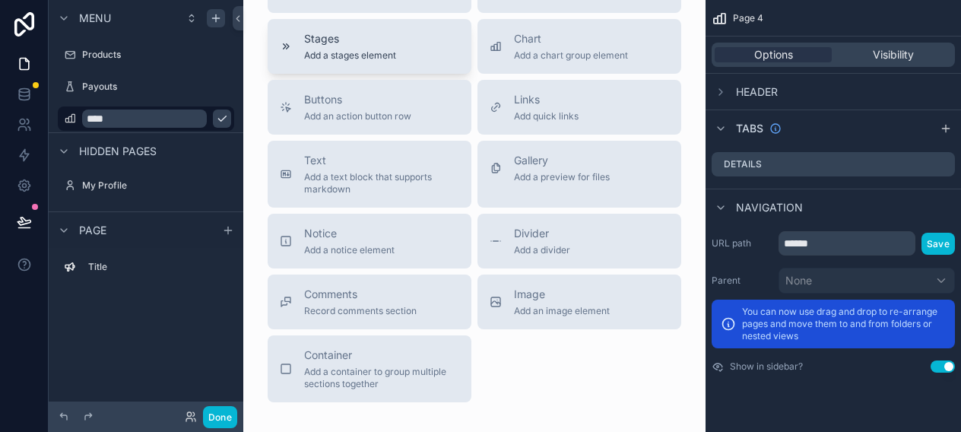
scroll to position [267, 0]
click at [361, 363] on span "Add a container to group multiple sections together" at bounding box center [381, 375] width 155 height 24
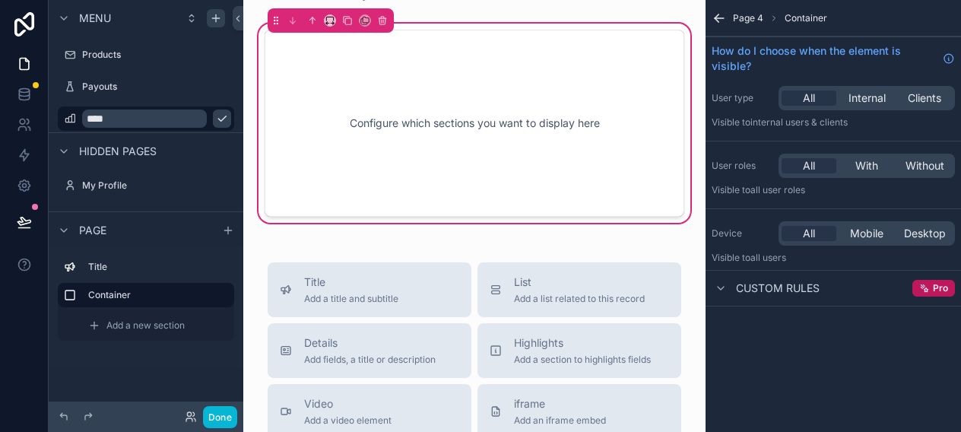
scroll to position [0, 0]
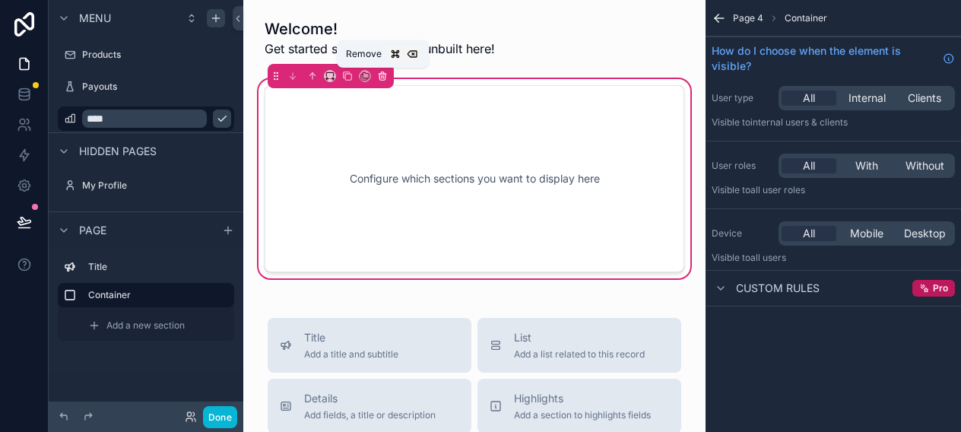
click at [384, 75] on icon "scrollable content" at bounding box center [382, 76] width 11 height 11
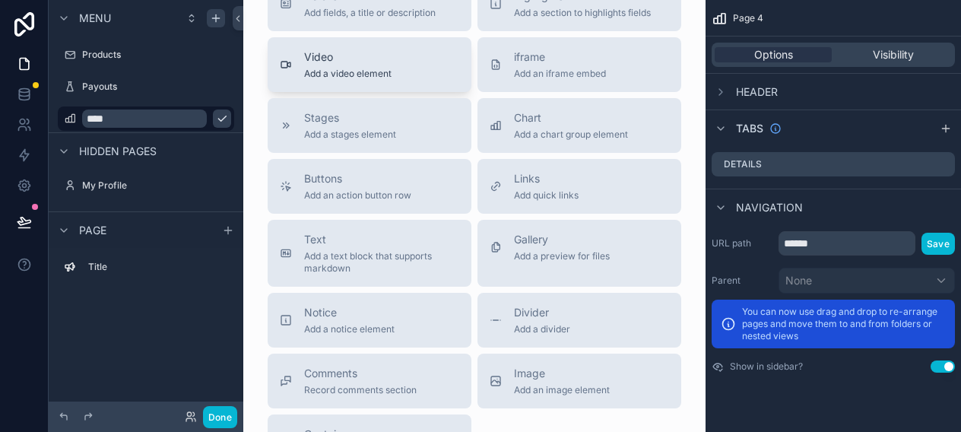
scroll to position [214, 0]
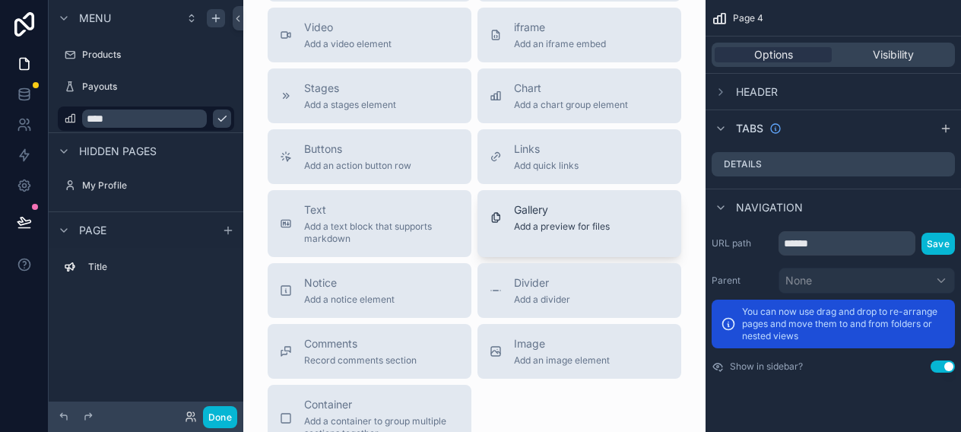
click at [514, 220] on div "Gallery Add a preview for files" at bounding box center [562, 217] width 96 height 30
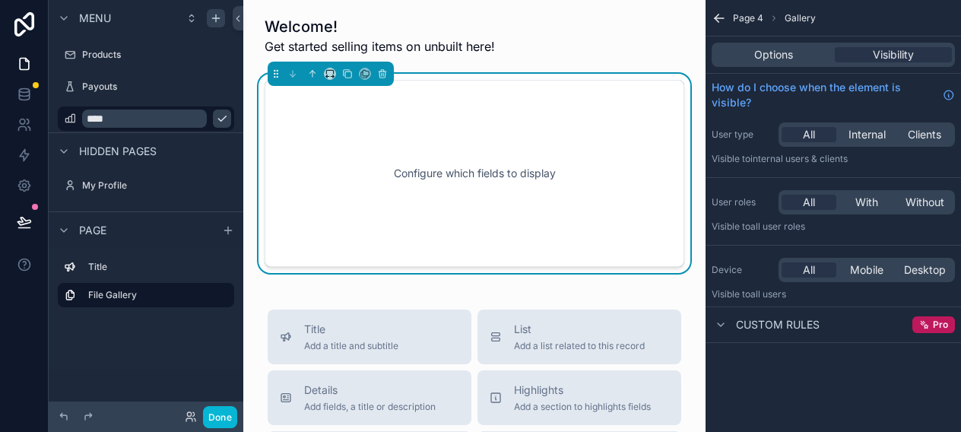
scroll to position [0, 0]
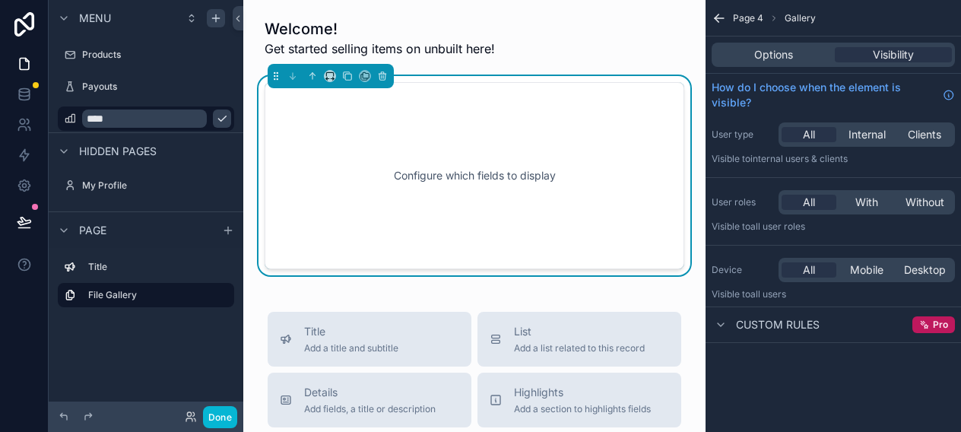
click at [443, 195] on div "Configure which fields to display" at bounding box center [475, 175] width 370 height 137
click at [385, 77] on icon "scrollable content" at bounding box center [382, 76] width 11 height 11
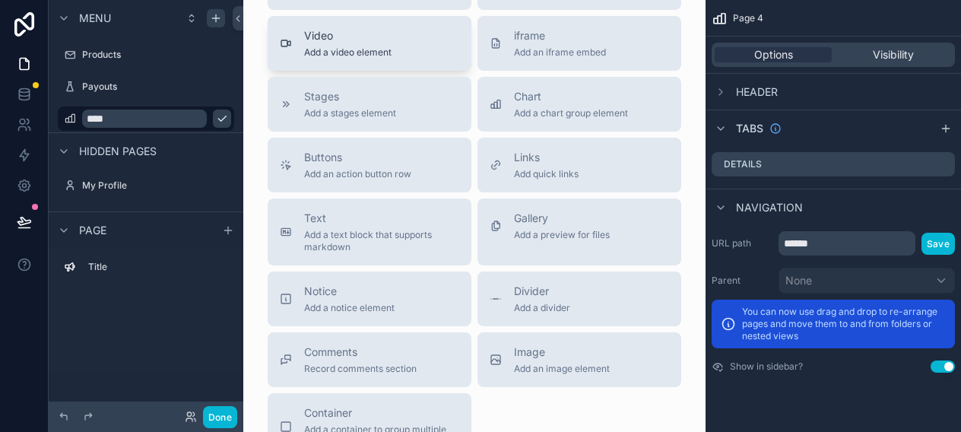
scroll to position [209, 0]
click at [417, 350] on div "Comments Record comments section" at bounding box center [369, 356] width 179 height 30
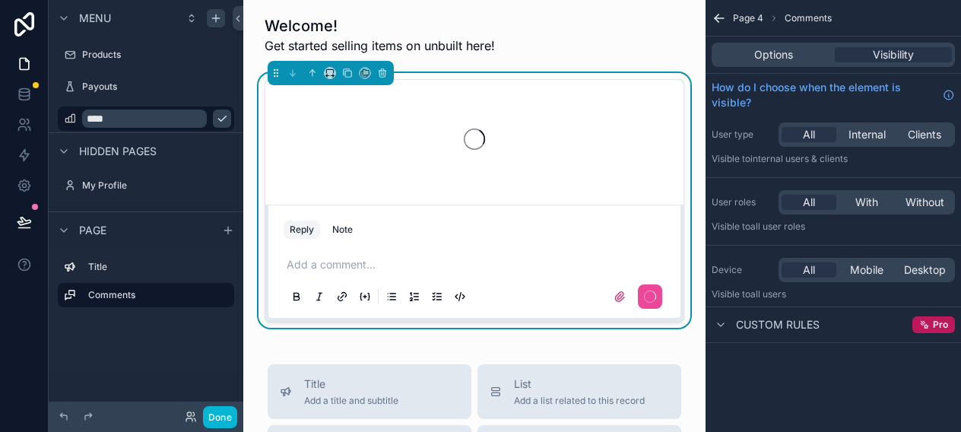
scroll to position [0, 0]
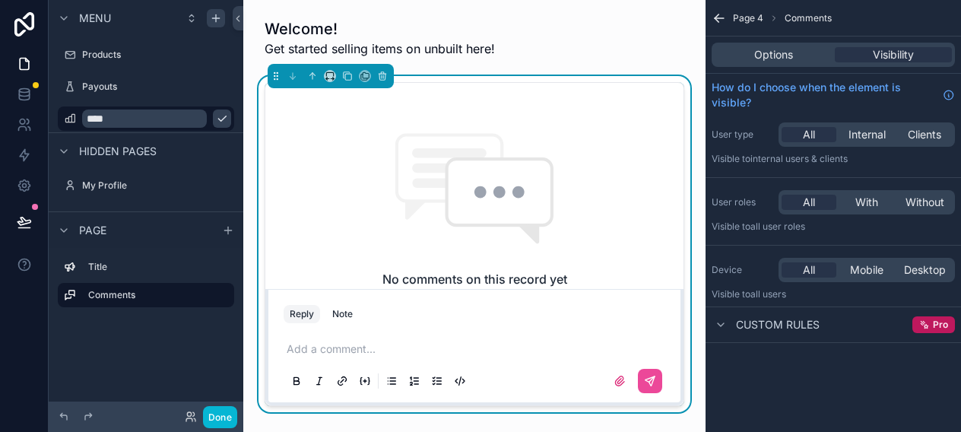
click at [351, 351] on p "scrollable content" at bounding box center [478, 348] width 382 height 15
click at [350, 315] on div "Note" at bounding box center [342, 314] width 21 height 12
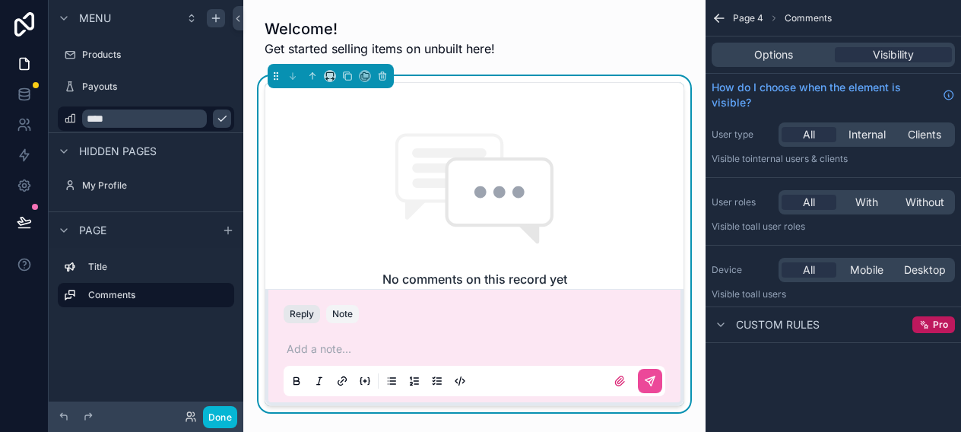
click at [306, 315] on button "Reply" at bounding box center [302, 314] width 36 height 18
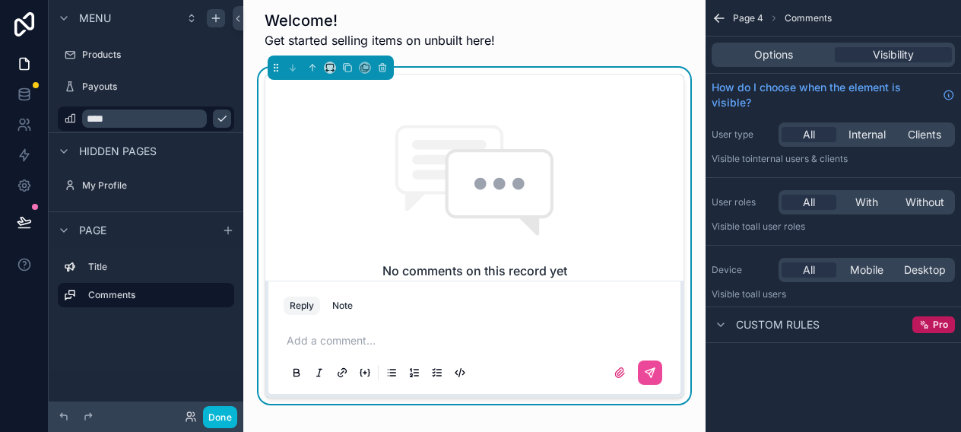
scroll to position [8, 0]
click at [384, 69] on icon "scrollable content" at bounding box center [382, 68] width 11 height 11
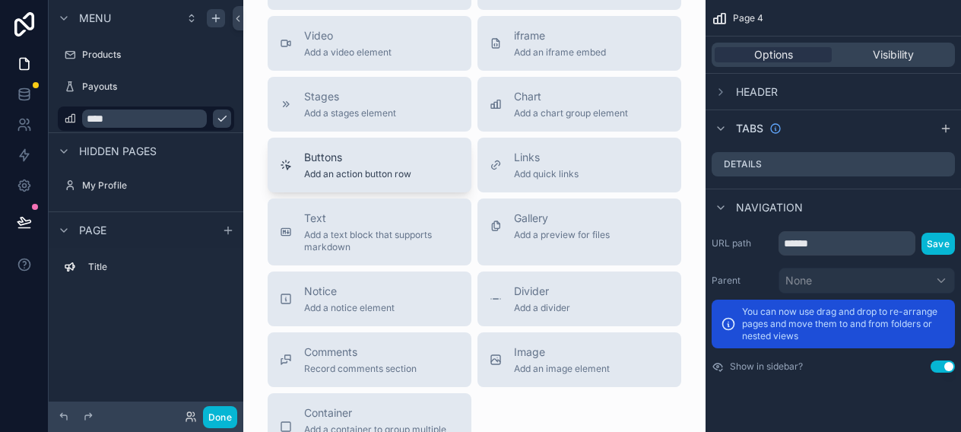
scroll to position [207, 0]
click at [364, 311] on span "Add a notice element" at bounding box center [349, 307] width 90 height 12
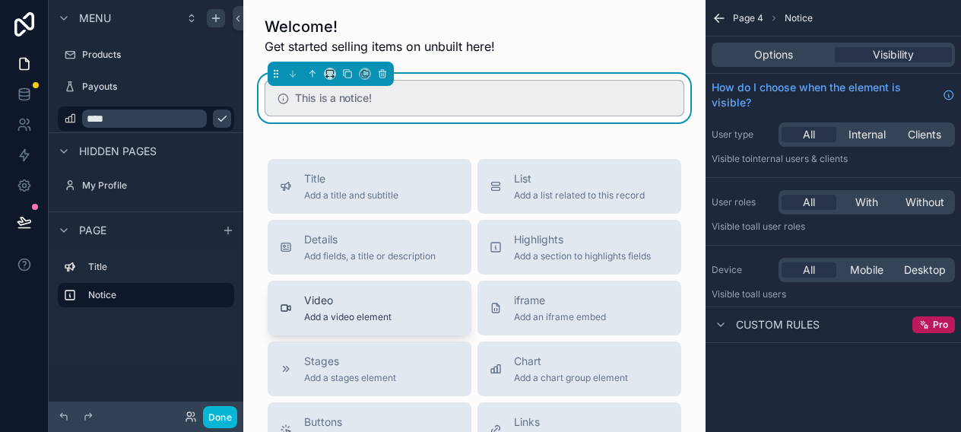
scroll to position [0, 0]
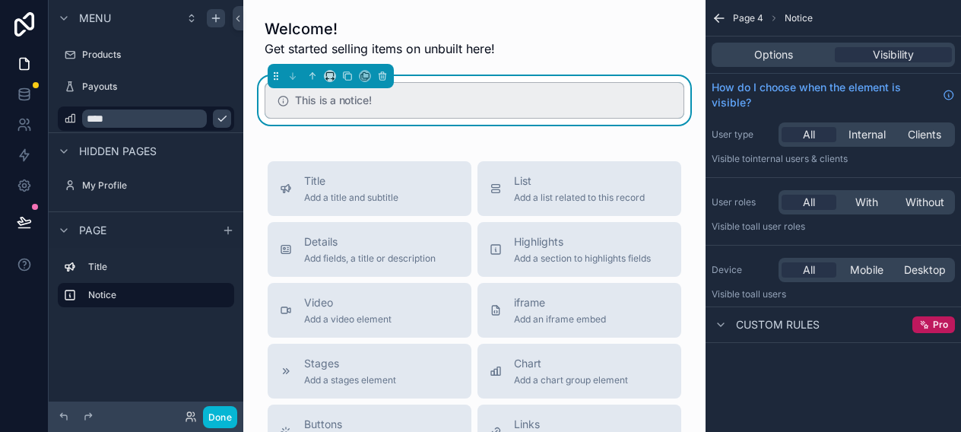
click at [319, 103] on h5 "This is a notice!" at bounding box center [483, 100] width 376 height 11
click at [902, 49] on span "Visibility" at bounding box center [893, 54] width 41 height 15
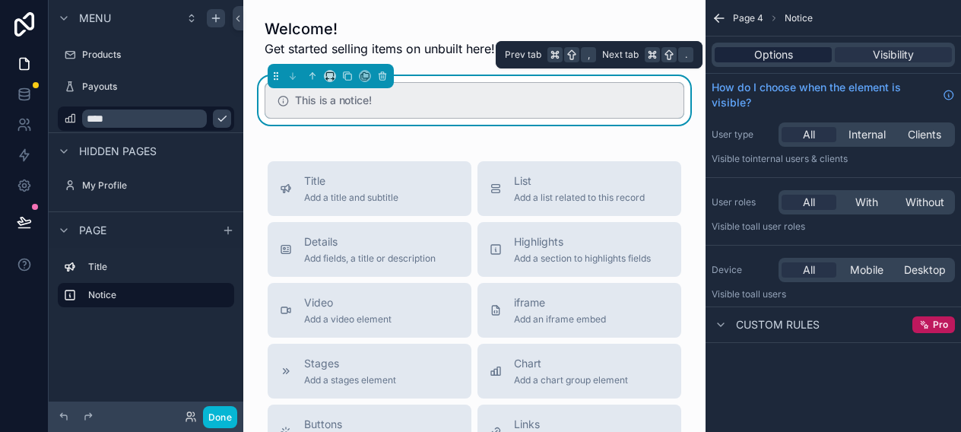
click at [783, 59] on span "Options" at bounding box center [773, 54] width 39 height 15
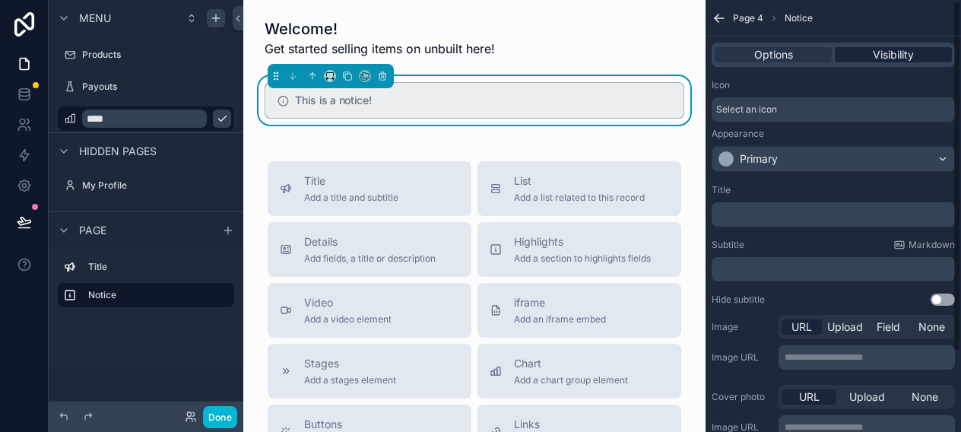
click at [871, 53] on div "Visibility" at bounding box center [893, 54] width 117 height 15
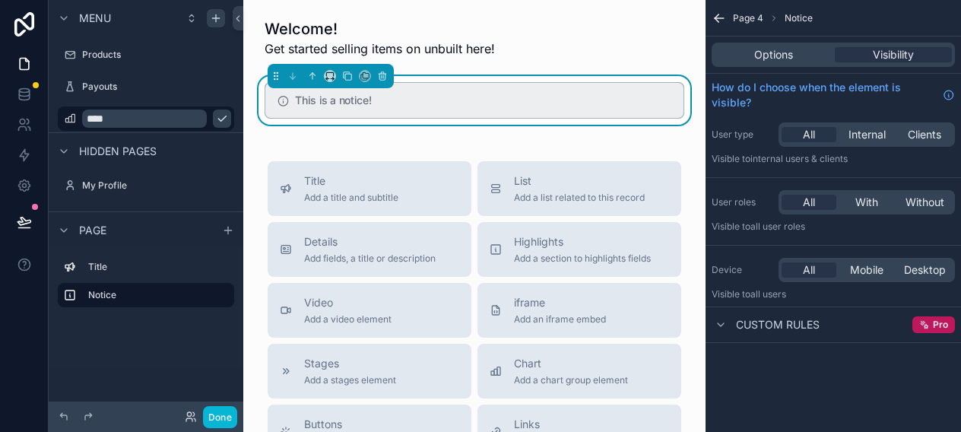
click at [779, 157] on span "Internal users & clients" at bounding box center [798, 158] width 97 height 11
click at [722, 322] on icon "scrollable content" at bounding box center [721, 325] width 12 height 12
click at [925, 324] on icon "scrollable content" at bounding box center [924, 324] width 11 height 11
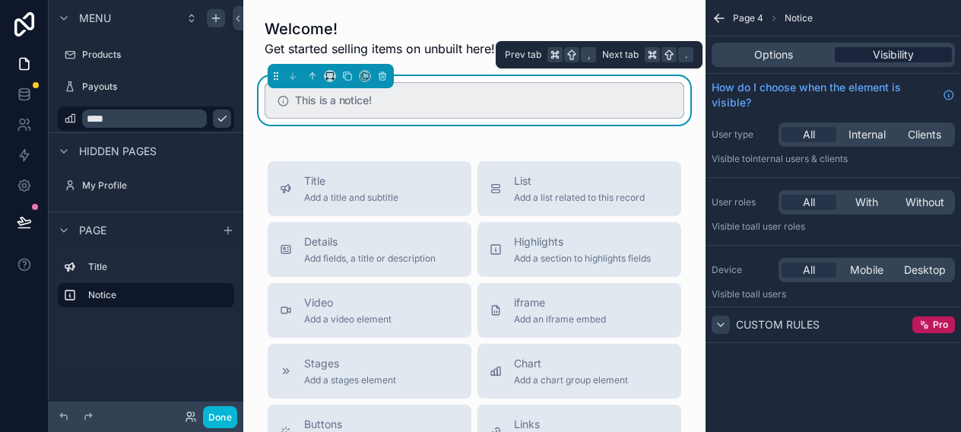
click at [877, 52] on span "Visibility" at bounding box center [893, 54] width 41 height 15
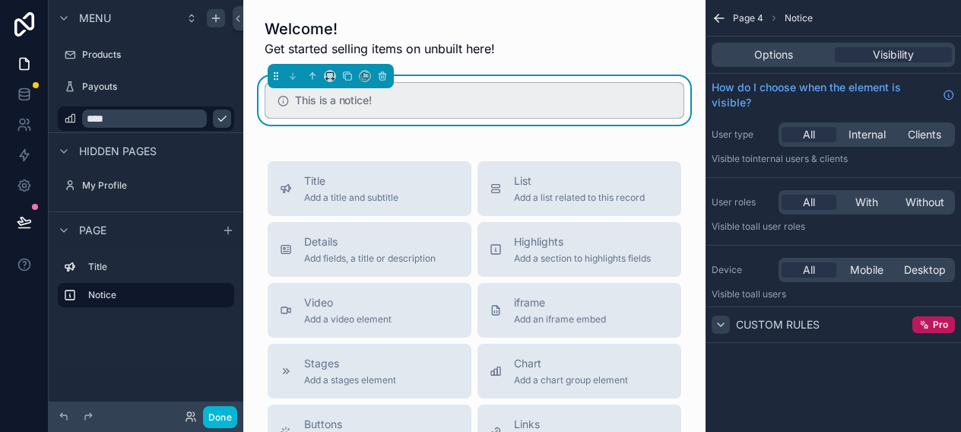
click at [447, 133] on div "Welcome! Get started selling items on unbuilt here! This is a notice! Title Add…" at bounding box center [474, 424] width 462 height 849
click at [335, 102] on h5 "This is a notice!" at bounding box center [483, 100] width 376 height 11
click at [754, 52] on span "Options" at bounding box center [773, 54] width 39 height 15
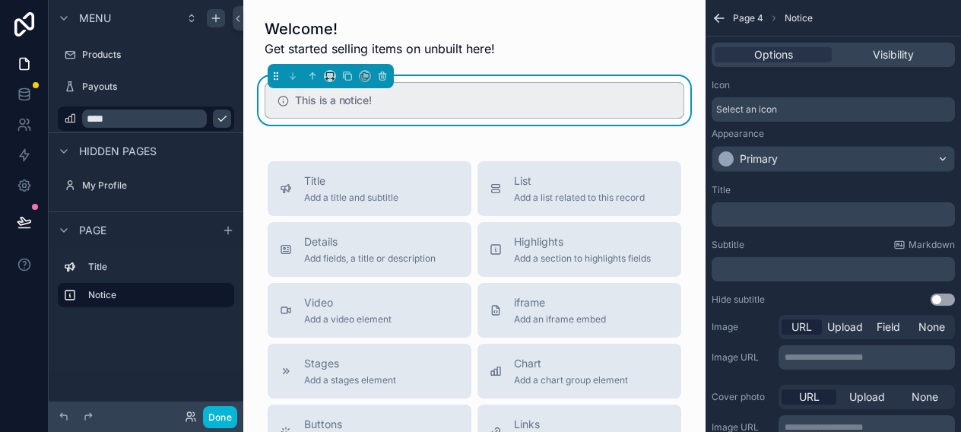
click at [756, 113] on span "Select an icon" at bounding box center [746, 109] width 61 height 12
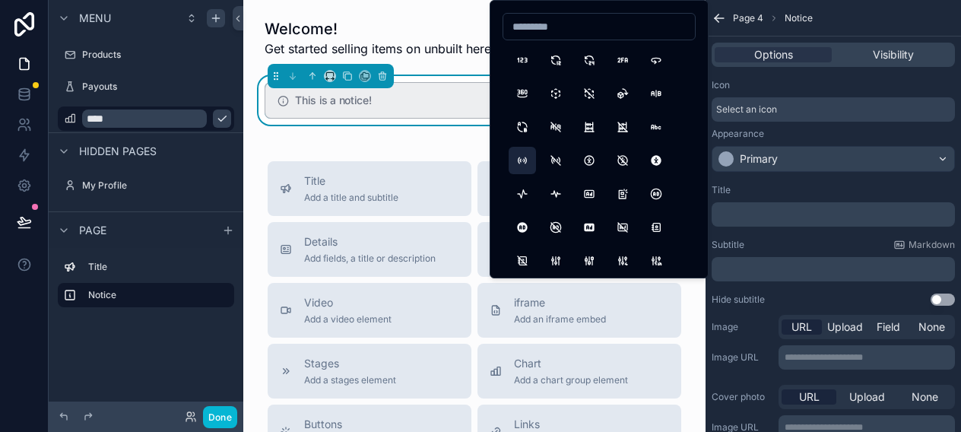
click at [524, 160] on button "AccessPoint" at bounding box center [522, 160] width 27 height 27
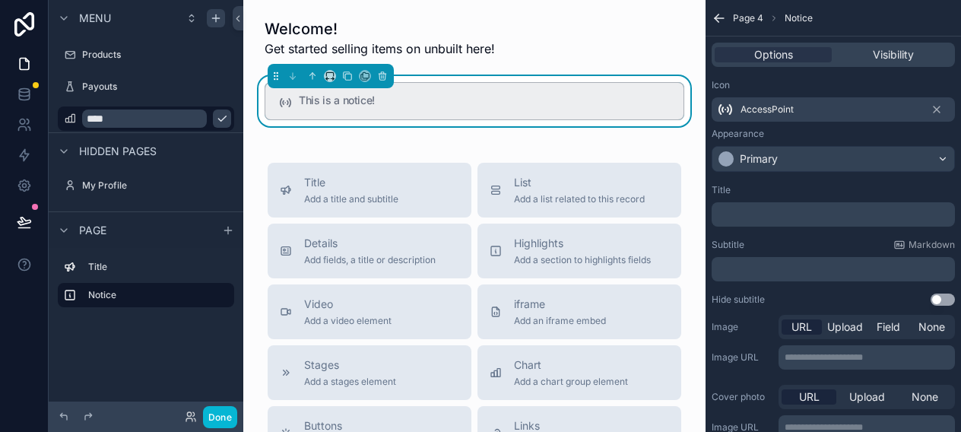
click at [754, 215] on p "﻿" at bounding box center [835, 214] width 234 height 12
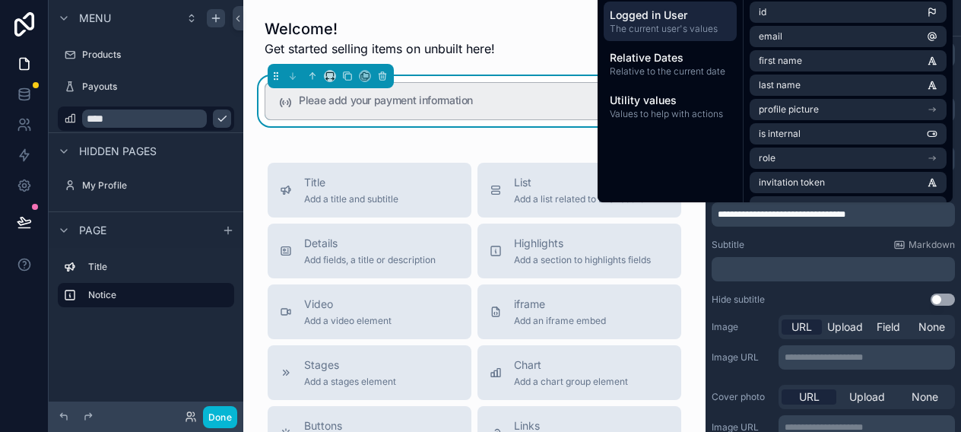
click at [739, 214] on span "**********" at bounding box center [782, 214] width 128 height 9
click at [735, 215] on span "**********" at bounding box center [782, 214] width 128 height 9
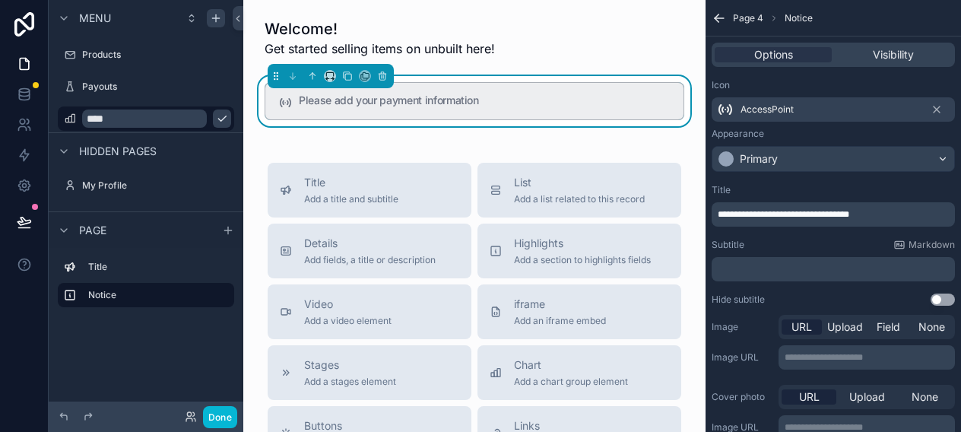
click at [806, 240] on div "Subtitle Markdown" at bounding box center [833, 245] width 243 height 12
click at [434, 141] on div "Welcome! Get started selling items on unbuilt here! Please add your payment inf…" at bounding box center [474, 425] width 462 height 850
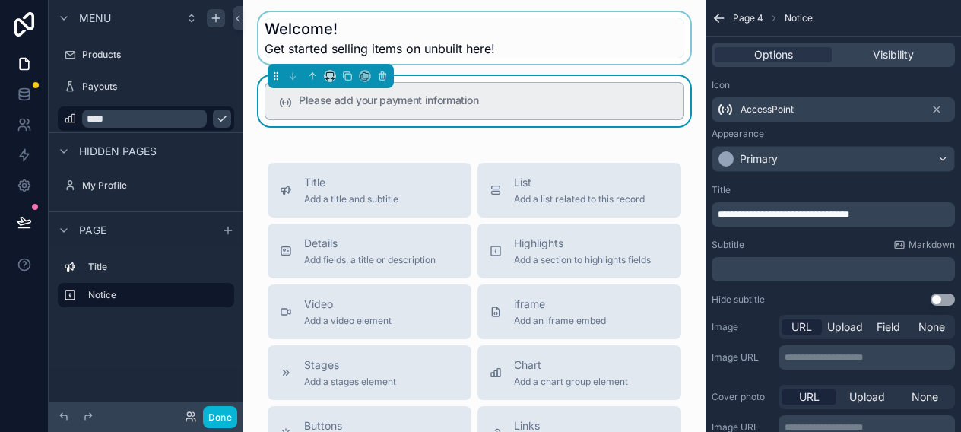
click at [449, 48] on div "scrollable content" at bounding box center [474, 38] width 438 height 52
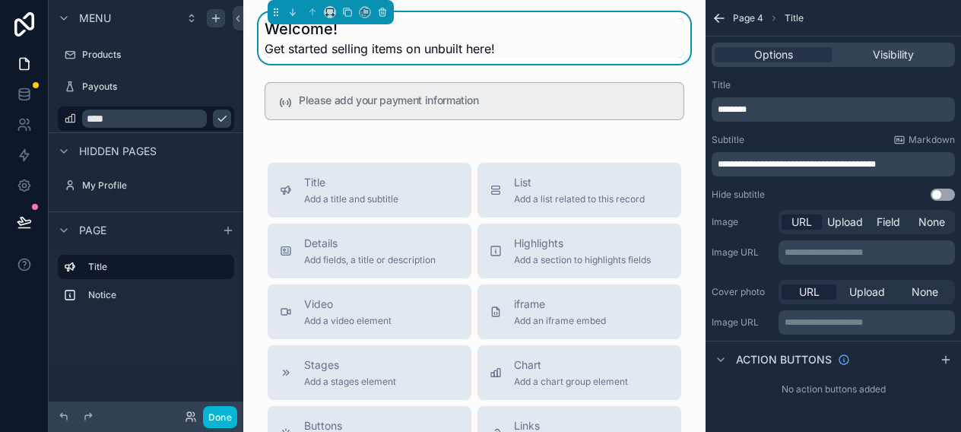
click at [395, 141] on div "Welcome! Get started selling items on unbuilt here! Please add your payment inf…" at bounding box center [474, 425] width 462 height 850
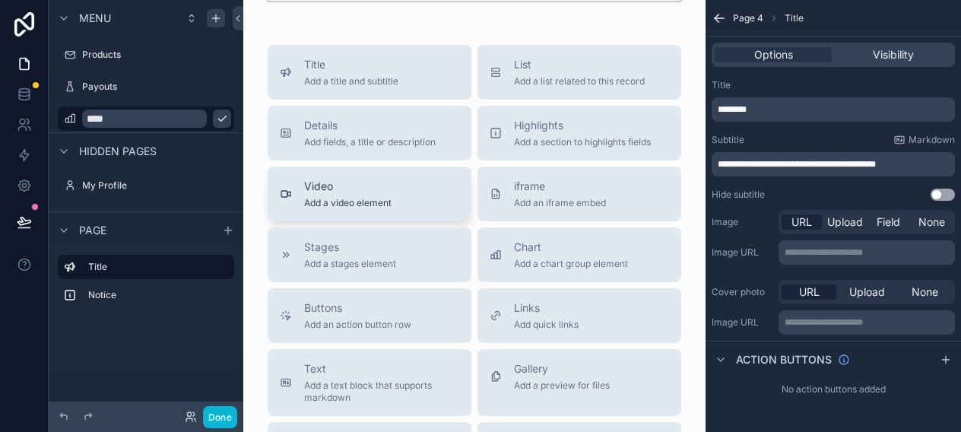
scroll to position [149, 0]
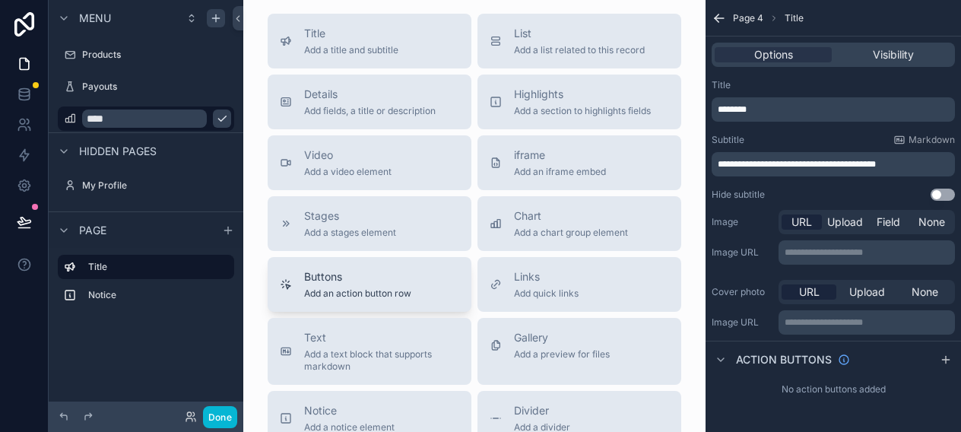
click at [376, 287] on div "Buttons Add an action button row" at bounding box center [357, 284] width 107 height 30
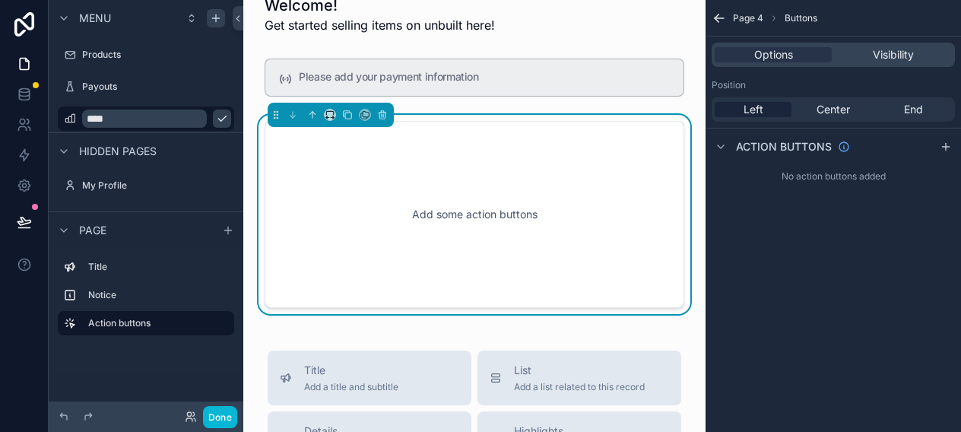
scroll to position [22, 0]
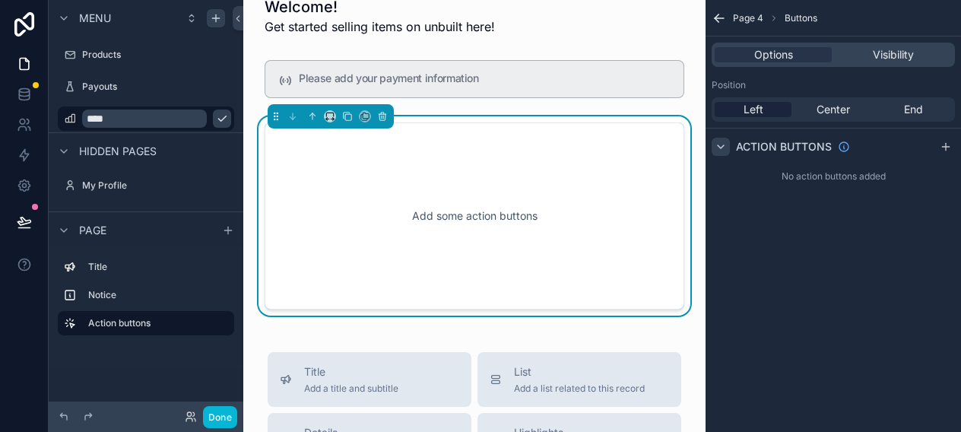
click at [720, 147] on icon "scrollable content" at bounding box center [721, 146] width 6 height 3
click at [720, 147] on icon "scrollable content" at bounding box center [721, 147] width 12 height 12
click at [949, 143] on icon "scrollable content" at bounding box center [946, 147] width 12 height 12
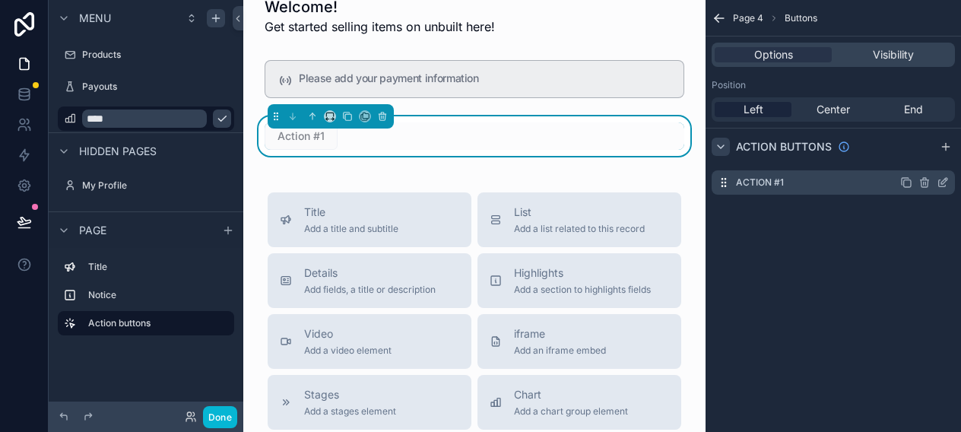
click at [824, 188] on div "Action #1" at bounding box center [833, 182] width 243 height 24
click at [944, 184] on icon "scrollable content" at bounding box center [943, 182] width 12 height 12
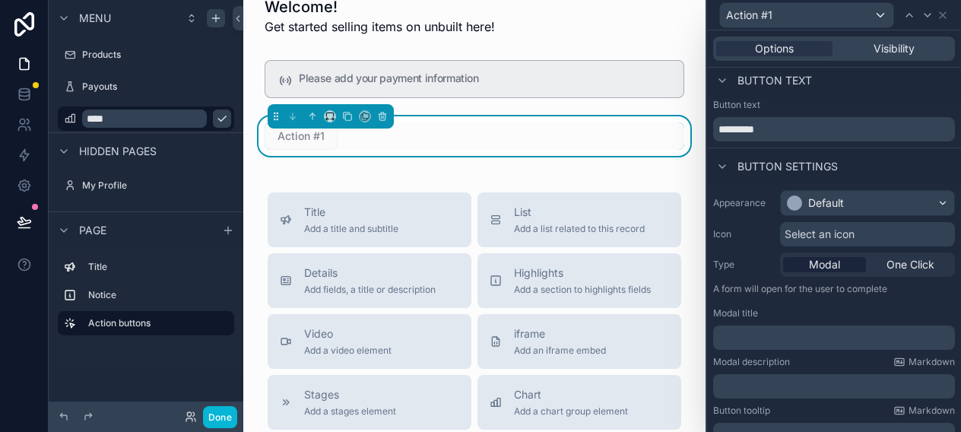
scroll to position [0, 0]
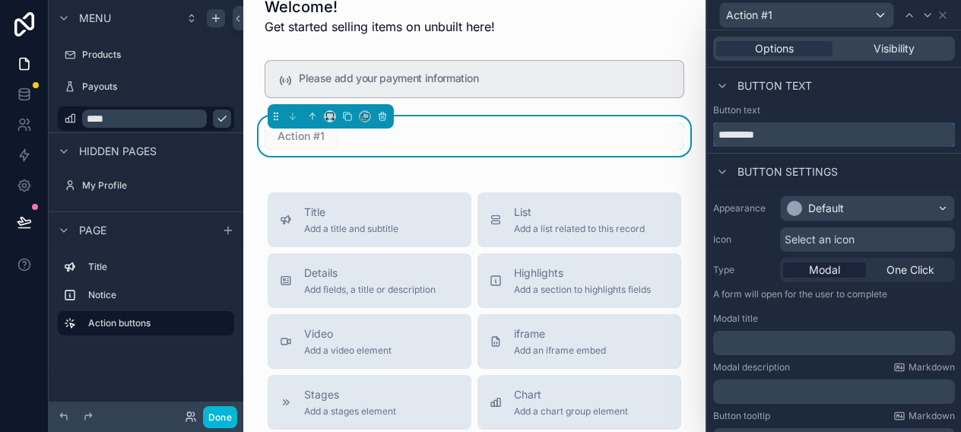
drag, startPoint x: 771, startPoint y: 141, endPoint x: 716, endPoint y: 137, distance: 54.9
click at [716, 137] on input "*********" at bounding box center [834, 134] width 242 height 24
click at [748, 138] on input "**********" at bounding box center [834, 134] width 242 height 24
type input "**********"
click at [491, 174] on div "Welcome! Get started selling items on unbuilt here! Please add your payment inf…" at bounding box center [474, 429] width 462 height 902
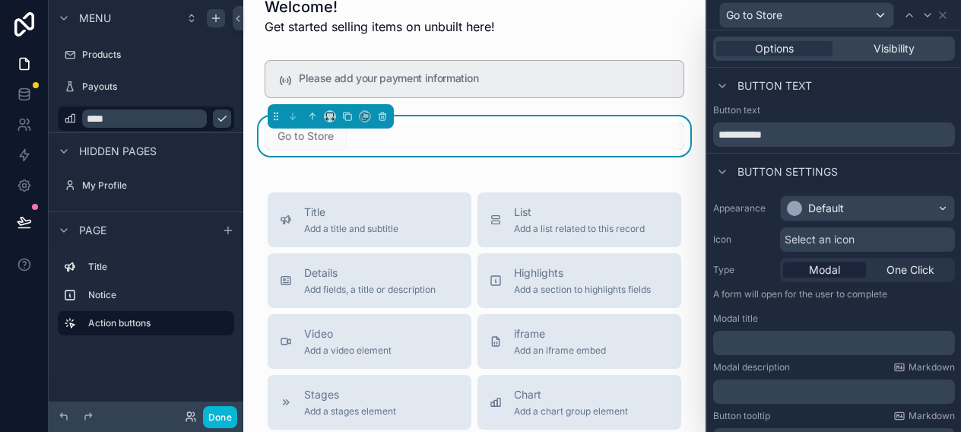
click at [491, 174] on div "Welcome! Get started selling items on unbuilt here! Please add your payment inf…" at bounding box center [474, 429] width 462 height 902
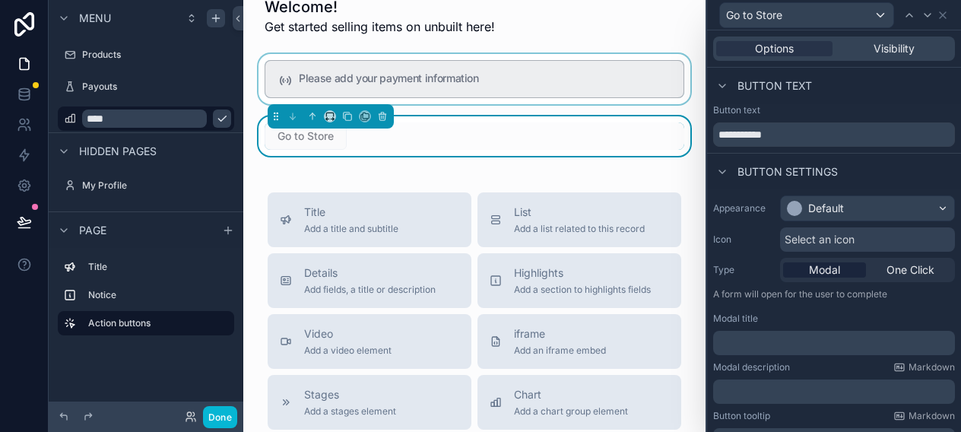
click at [568, 71] on div "scrollable content" at bounding box center [474, 79] width 438 height 50
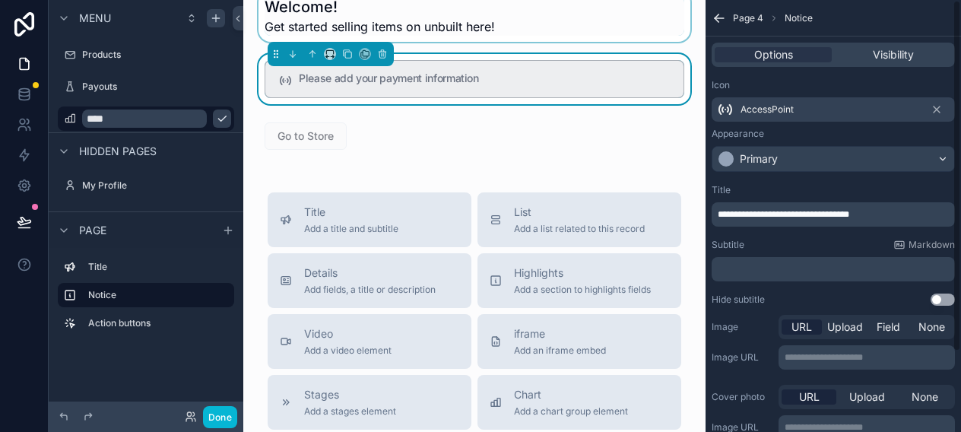
click at [571, 29] on div "scrollable content" at bounding box center [474, 16] width 438 height 52
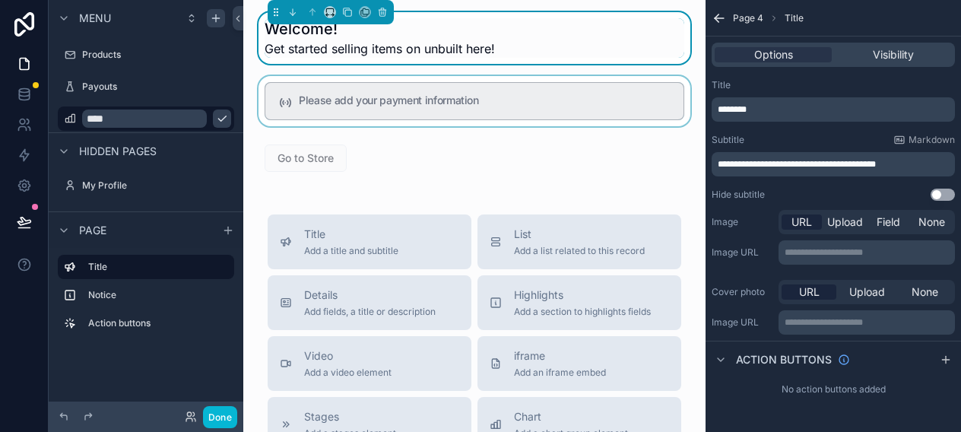
click at [440, 95] on div "scrollable content" at bounding box center [474, 101] width 438 height 50
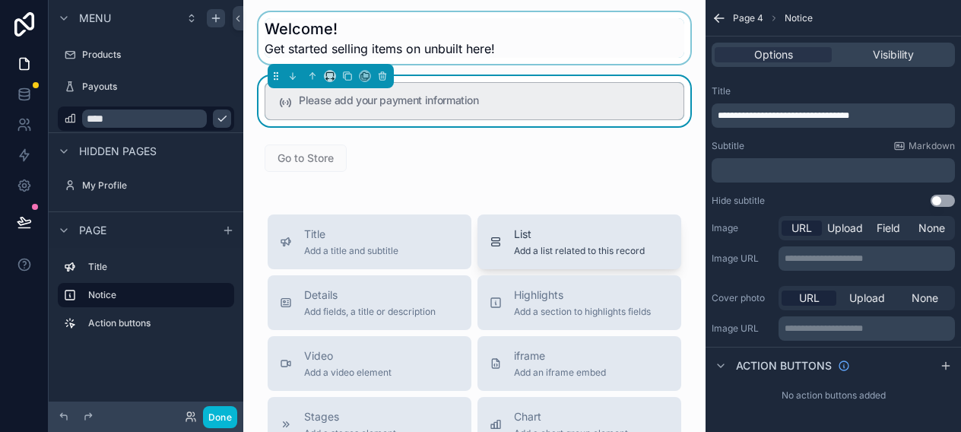
click at [520, 235] on span "List" at bounding box center [579, 234] width 131 height 15
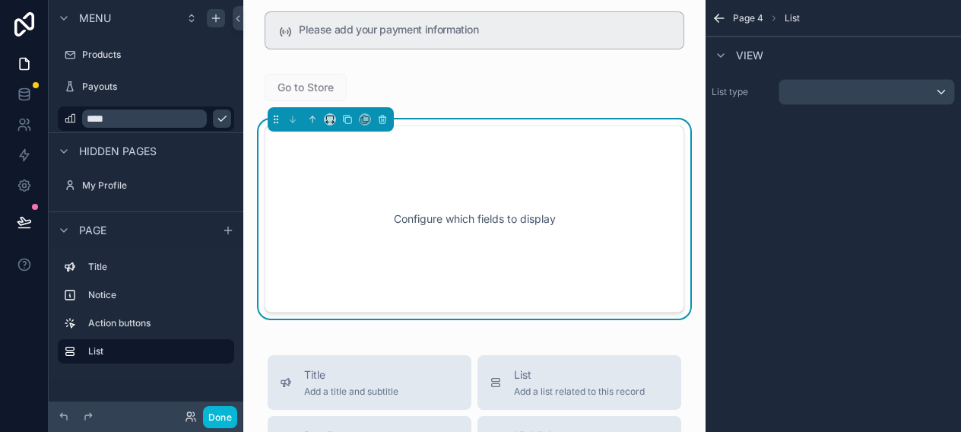
scroll to position [74, 0]
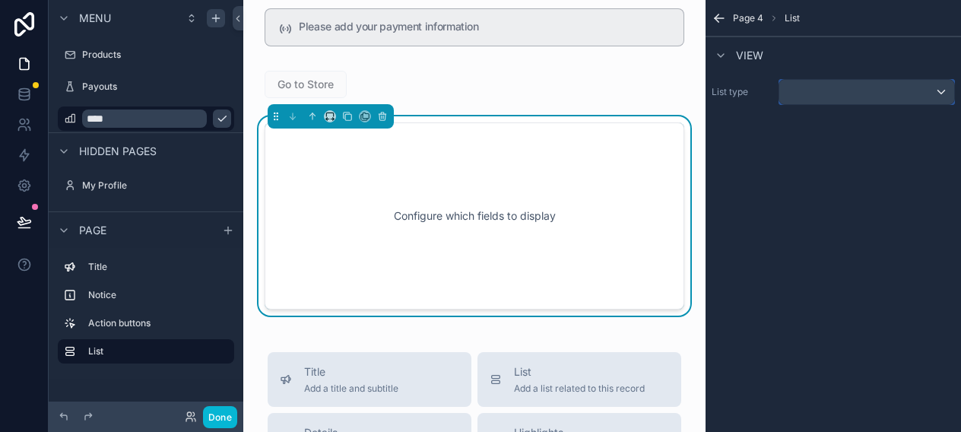
click at [833, 94] on div "scrollable content" at bounding box center [866, 92] width 175 height 24
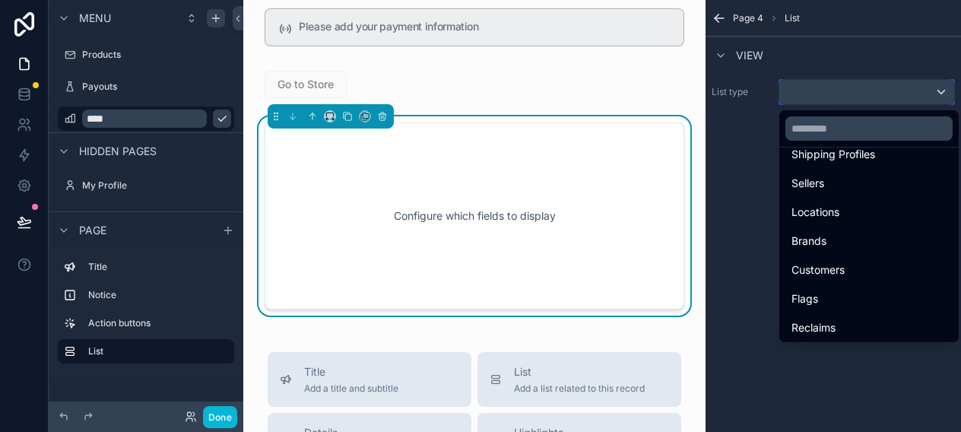
scroll to position [128, 0]
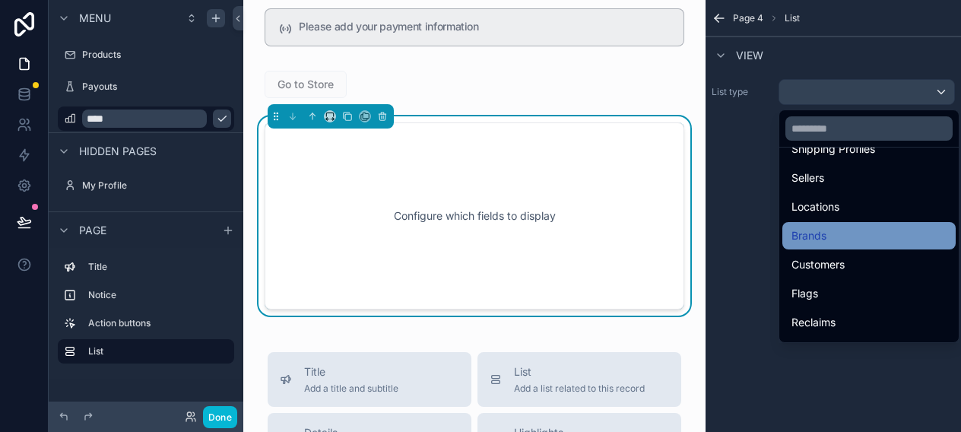
click at [824, 235] on span "Brands" at bounding box center [809, 236] width 35 height 18
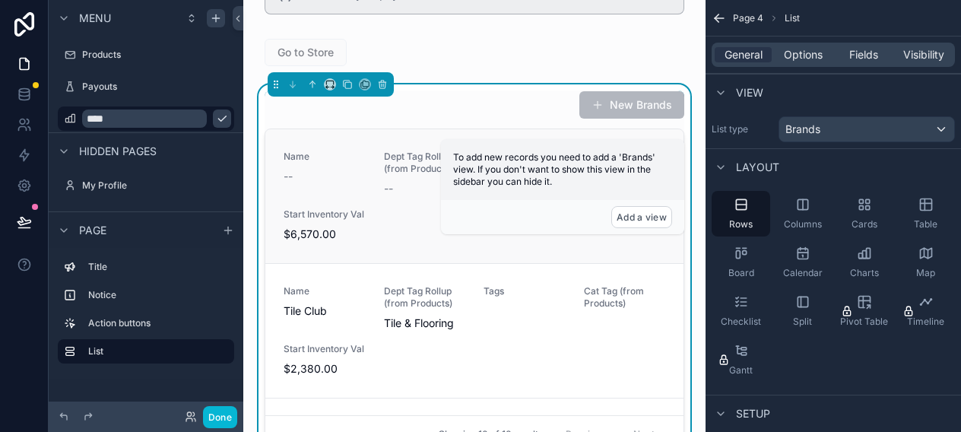
scroll to position [0, 0]
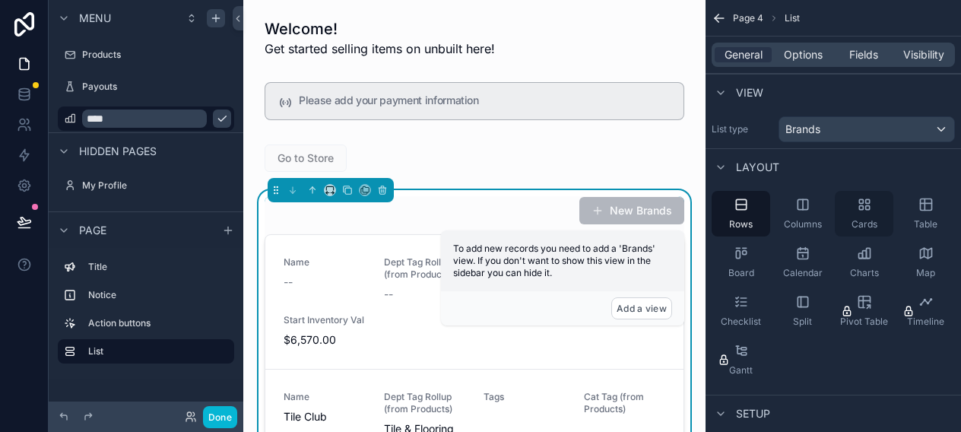
click at [865, 211] on icon "scrollable content" at bounding box center [864, 204] width 15 height 15
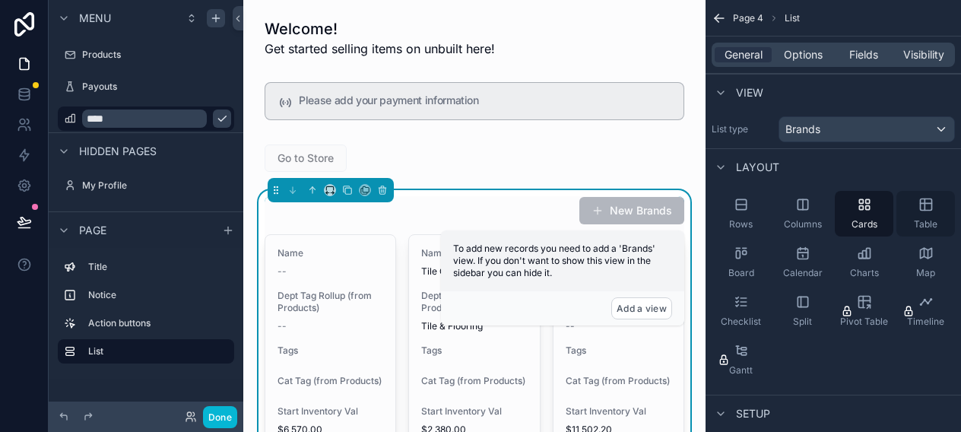
click at [922, 203] on icon "scrollable content" at bounding box center [925, 203] width 11 height 0
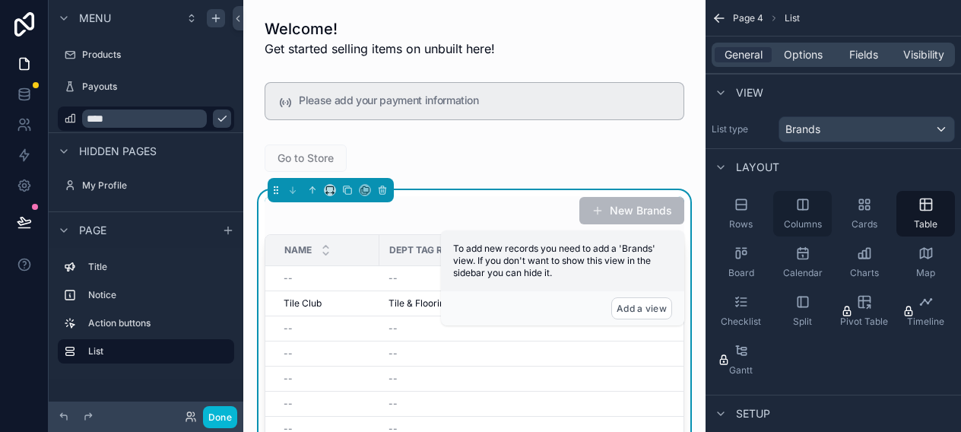
click at [801, 206] on icon "scrollable content" at bounding box center [802, 204] width 15 height 15
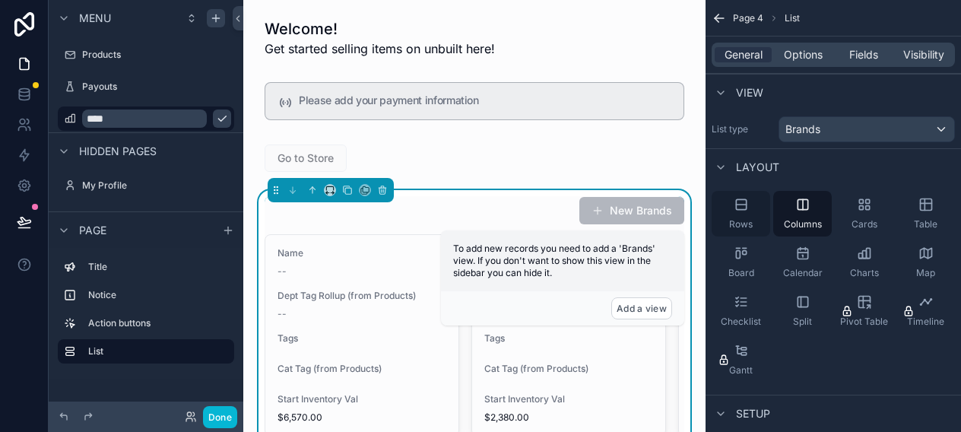
click at [741, 211] on icon "scrollable content" at bounding box center [741, 204] width 15 height 15
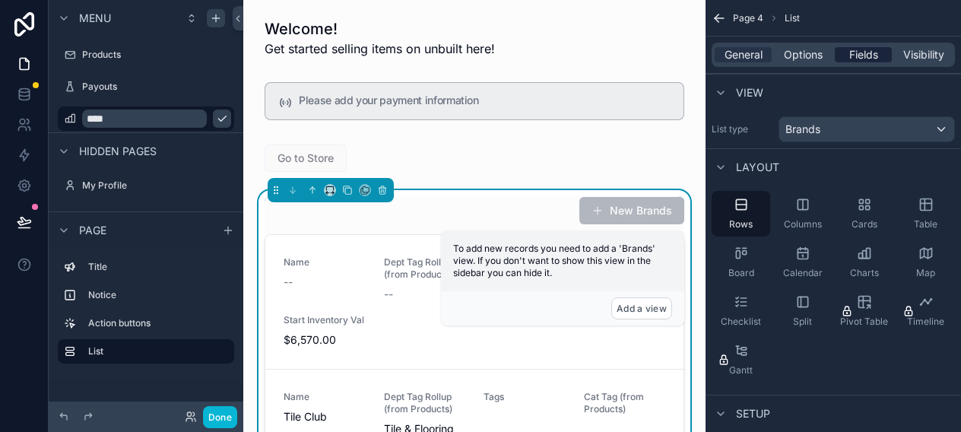
click at [850, 53] on span "Fields" at bounding box center [863, 54] width 29 height 15
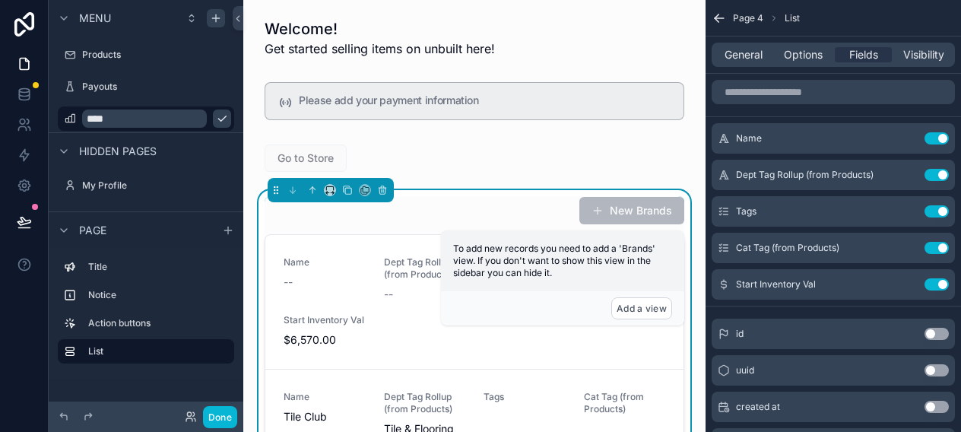
click at [939, 334] on button "Use setting" at bounding box center [937, 334] width 24 height 12
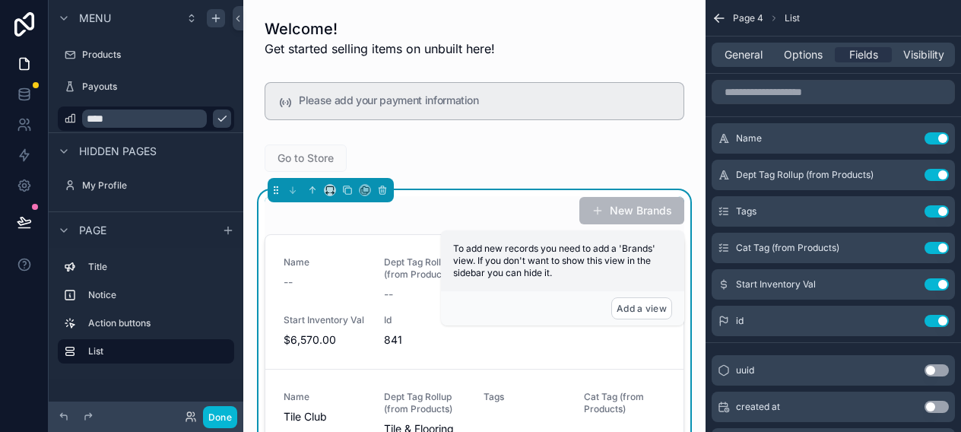
click at [939, 334] on div "id Use setting" at bounding box center [833, 321] width 243 height 30
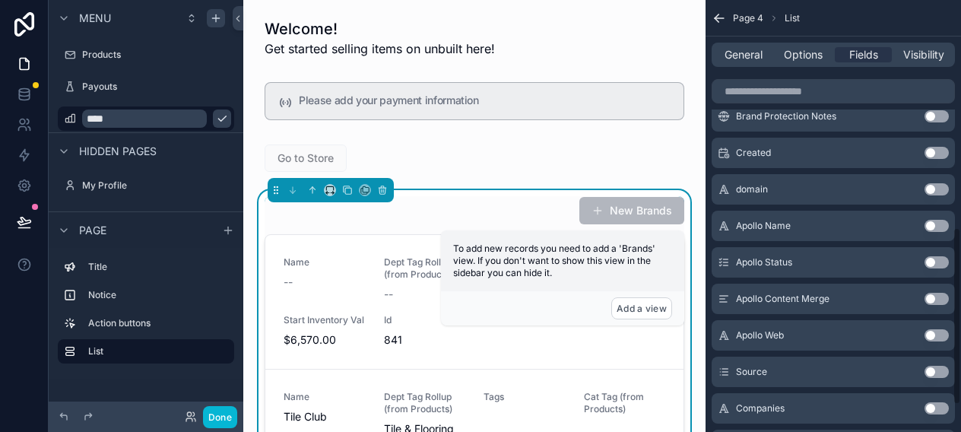
scroll to position [617, 0]
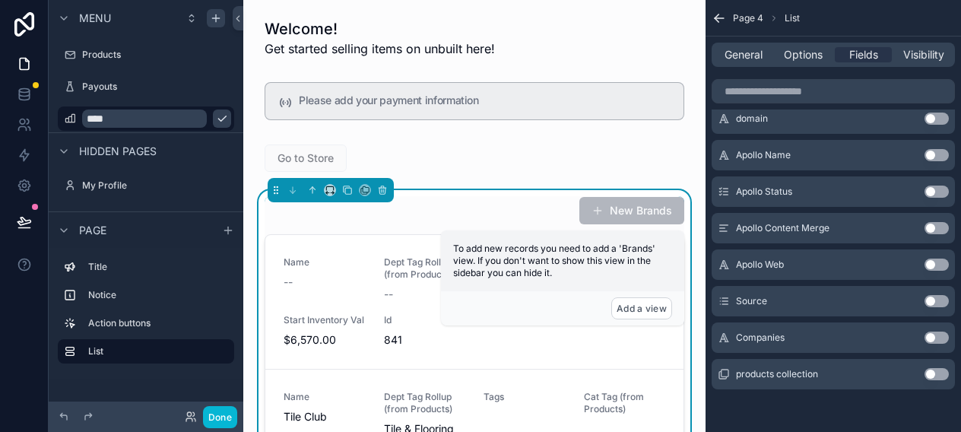
click at [939, 334] on button "Use setting" at bounding box center [937, 338] width 24 height 12
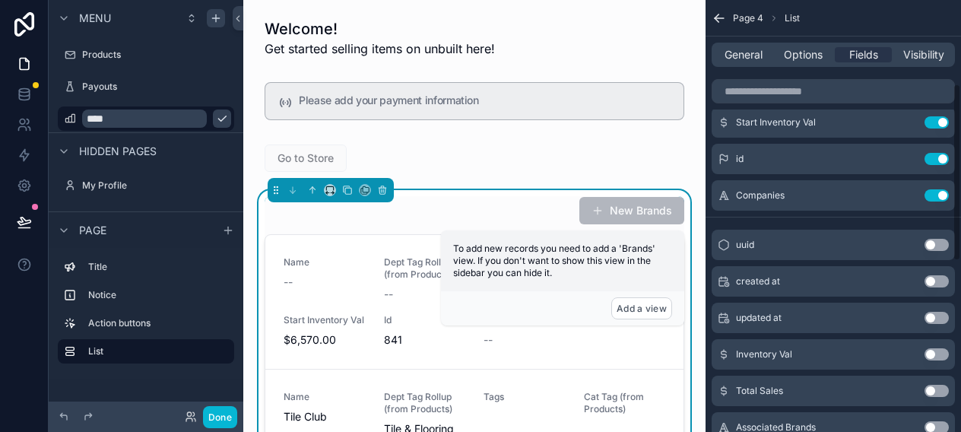
scroll to position [0, 0]
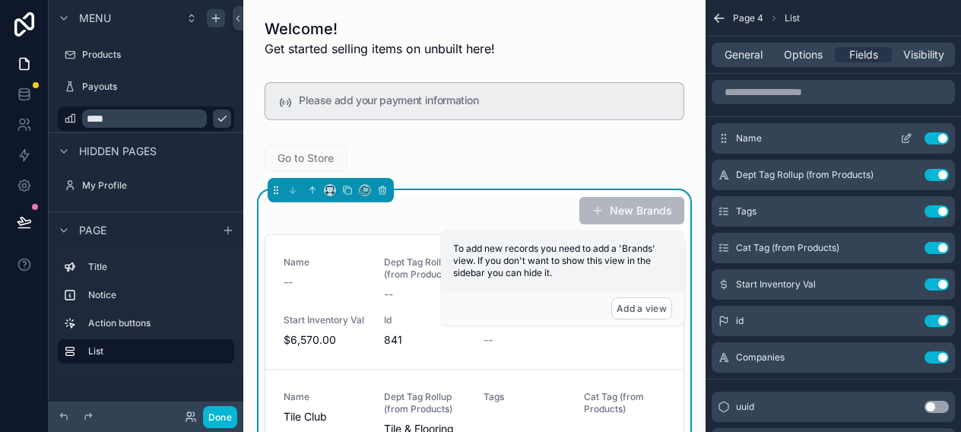
click at [944, 140] on button "Use setting" at bounding box center [937, 138] width 24 height 12
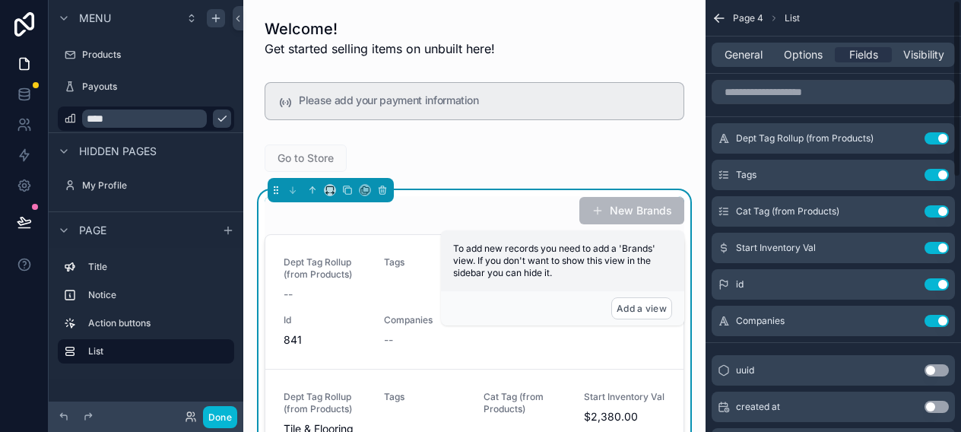
click at [944, 140] on button "Use setting" at bounding box center [937, 138] width 24 height 12
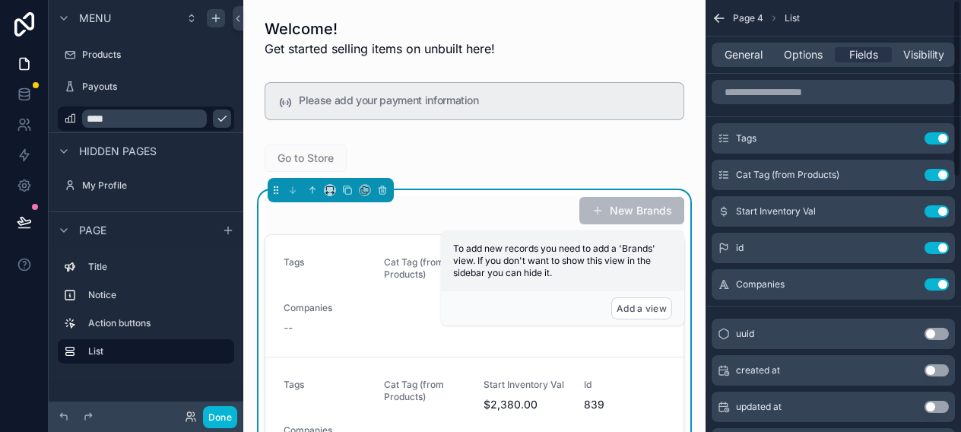
click at [944, 140] on button "Use setting" at bounding box center [937, 138] width 24 height 12
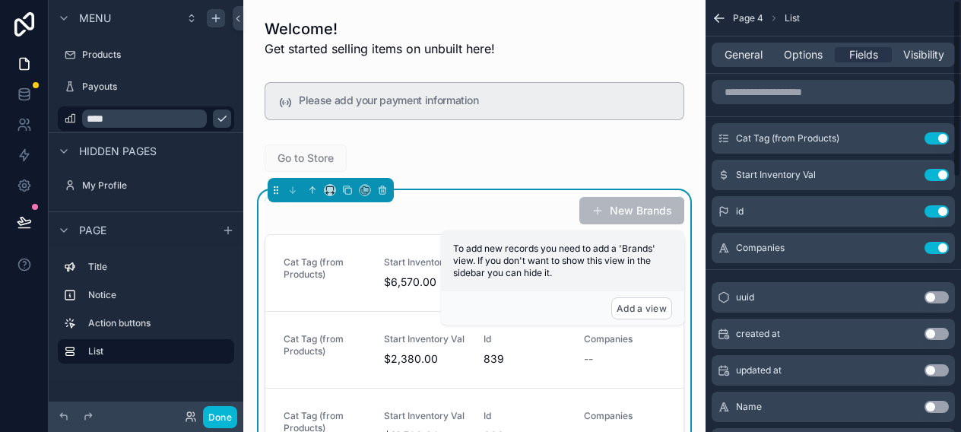
click at [944, 140] on button "Use setting" at bounding box center [937, 138] width 24 height 12
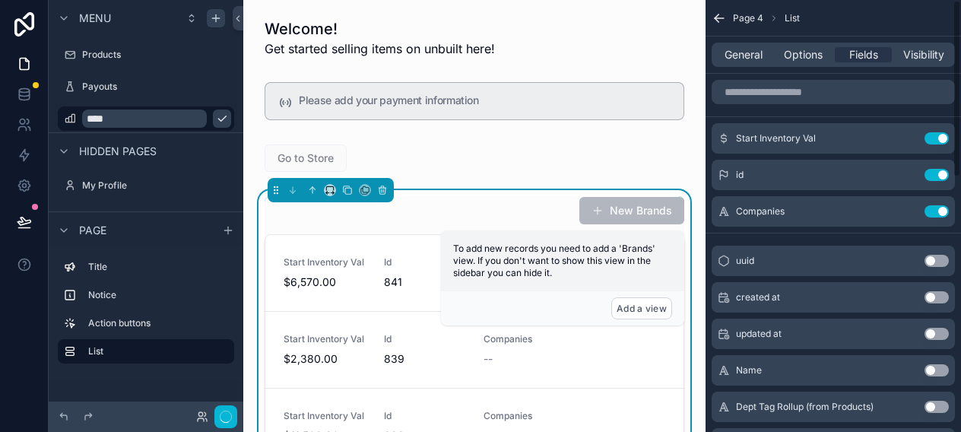
click at [944, 140] on button "Use setting" at bounding box center [937, 138] width 24 height 12
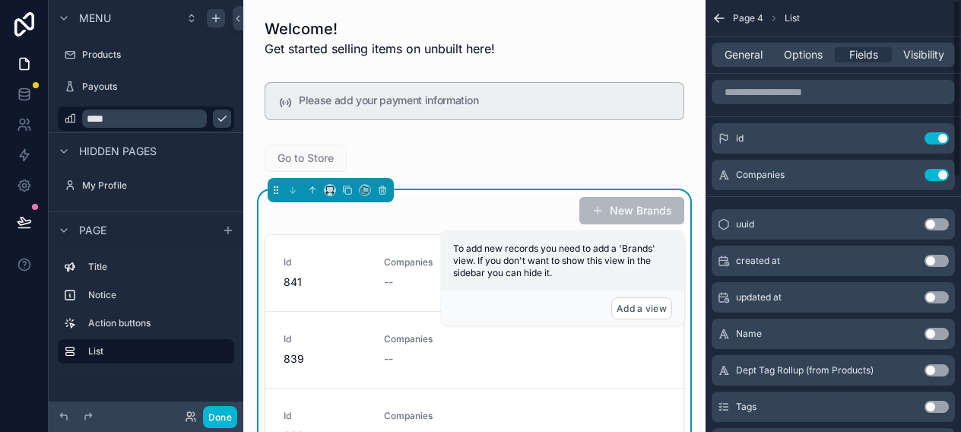
click at [944, 140] on button "Use setting" at bounding box center [937, 138] width 24 height 12
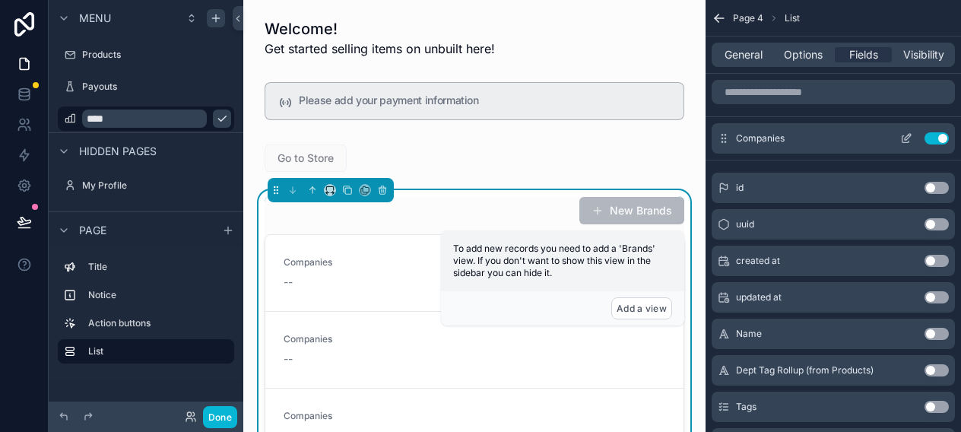
click at [944, 139] on button "Use setting" at bounding box center [937, 138] width 24 height 12
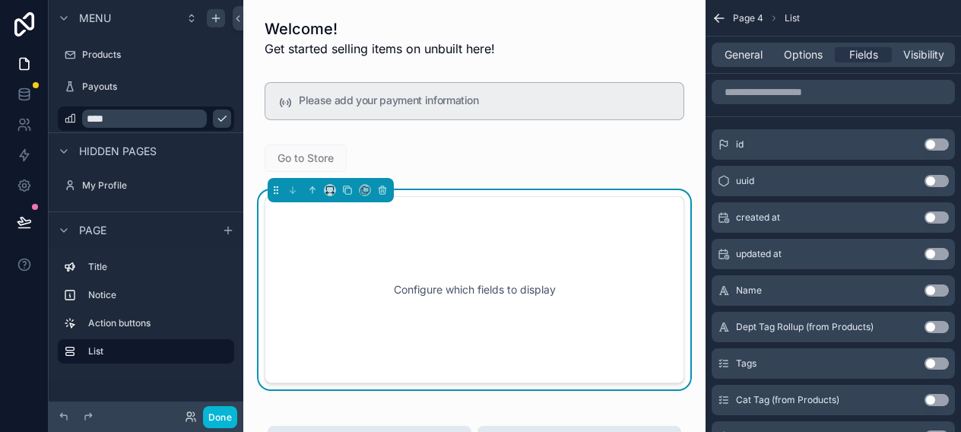
click at [944, 290] on button "Use setting" at bounding box center [937, 290] width 24 height 12
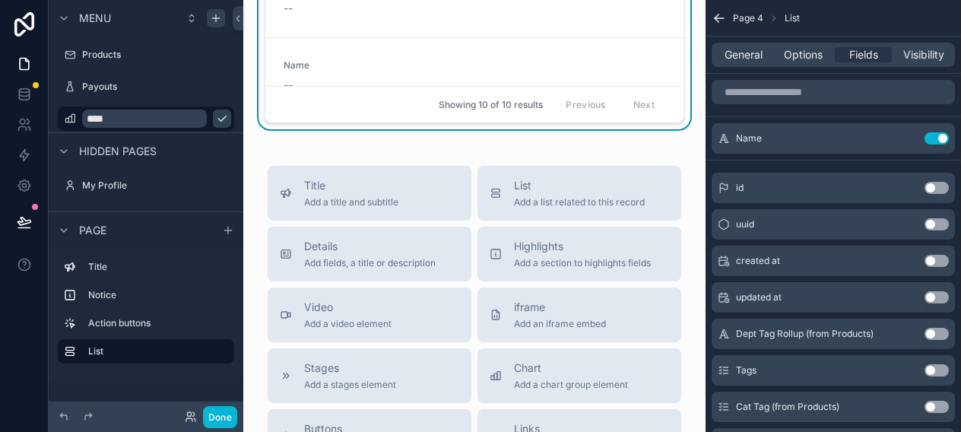
scroll to position [453, 0]
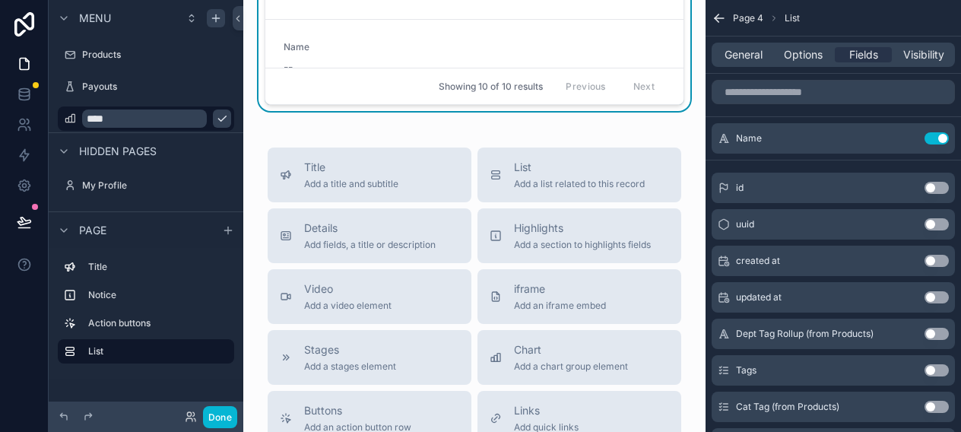
click at [509, 135] on div "Welcome! Get started selling items on unbuilt here! Please add your payment inf…" at bounding box center [474, 191] width 462 height 1288
click at [526, 287] on span "iframe" at bounding box center [560, 288] width 92 height 15
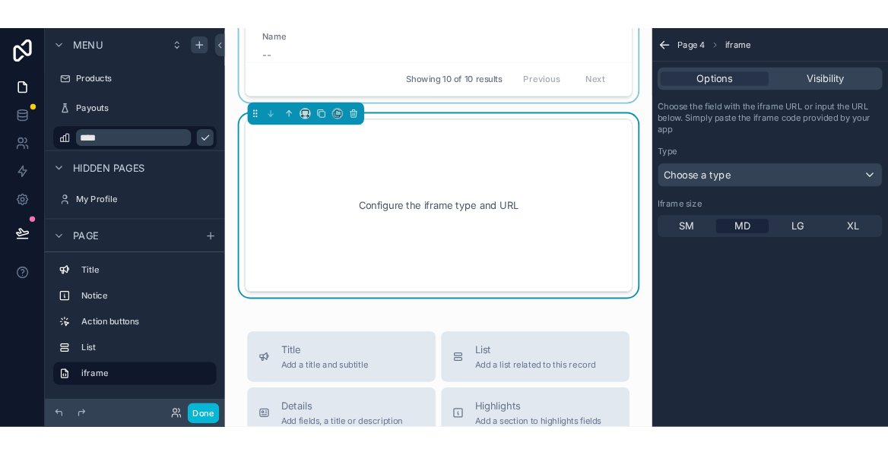
scroll to position [484, 0]
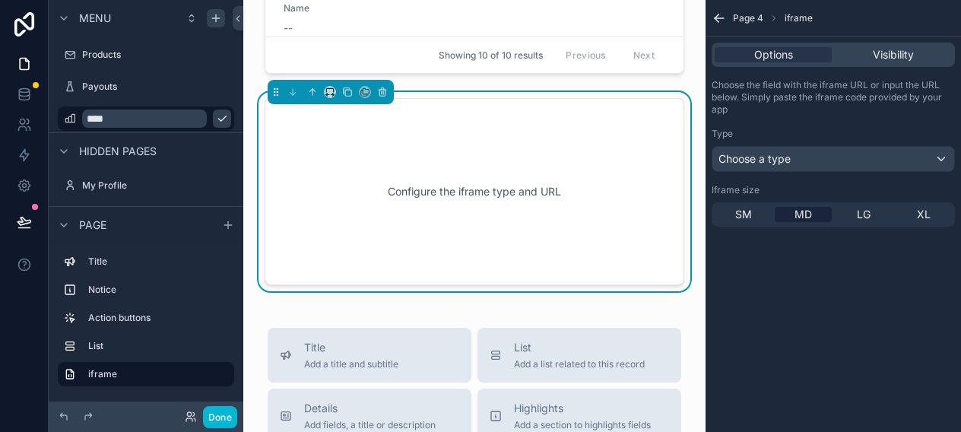
click at [872, 63] on div "Options Visibility" at bounding box center [833, 55] width 243 height 24
click at [873, 53] on span "Visibility" at bounding box center [893, 54] width 41 height 15
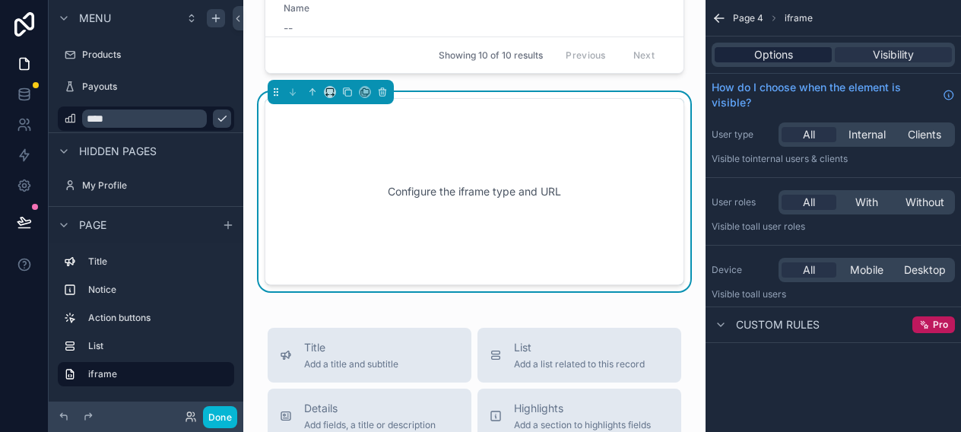
click at [793, 60] on div "Options" at bounding box center [773, 54] width 117 height 15
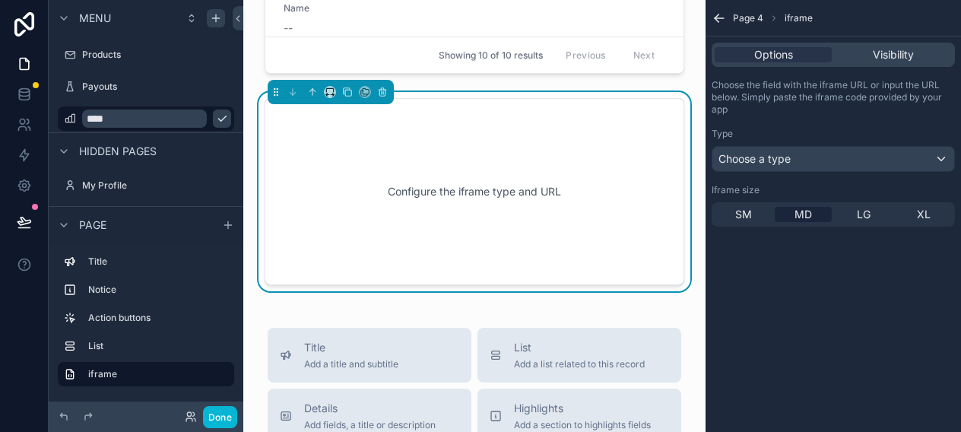
click at [503, 192] on div "Configure the iframe type and URL" at bounding box center [475, 191] width 370 height 137
click at [561, 187] on div "Configure the iframe type and URL" at bounding box center [475, 191] width 370 height 137
click at [754, 258] on div "Page 4 iframe Options Visibility Choose the field with the iframe URL or input …" at bounding box center [833, 216] width 255 height 432
click at [576, 208] on div "Configure the iframe type and URL" at bounding box center [475, 191] width 370 height 137
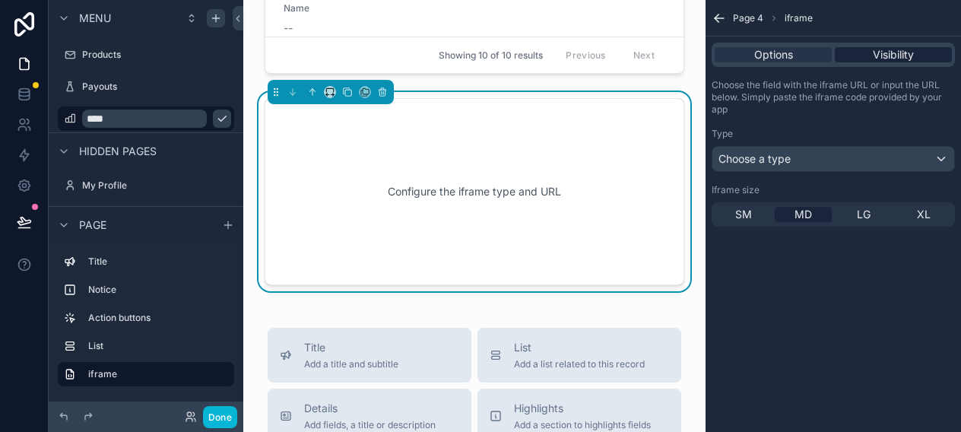
click at [867, 49] on div "Visibility" at bounding box center [893, 54] width 117 height 15
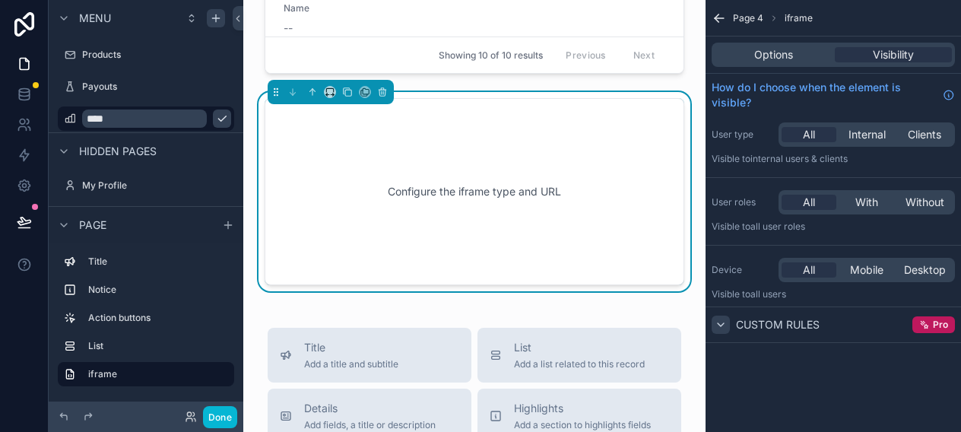
click at [722, 324] on icon "scrollable content" at bounding box center [721, 325] width 12 height 12
click at [722, 324] on icon "scrollable content" at bounding box center [720, 325] width 3 height 6
click at [775, 229] on span "All user roles" at bounding box center [777, 225] width 55 height 11
click at [753, 159] on span "Internal users & clients" at bounding box center [798, 158] width 97 height 11
click at [858, 60] on div "Visibility" at bounding box center [893, 54] width 117 height 15
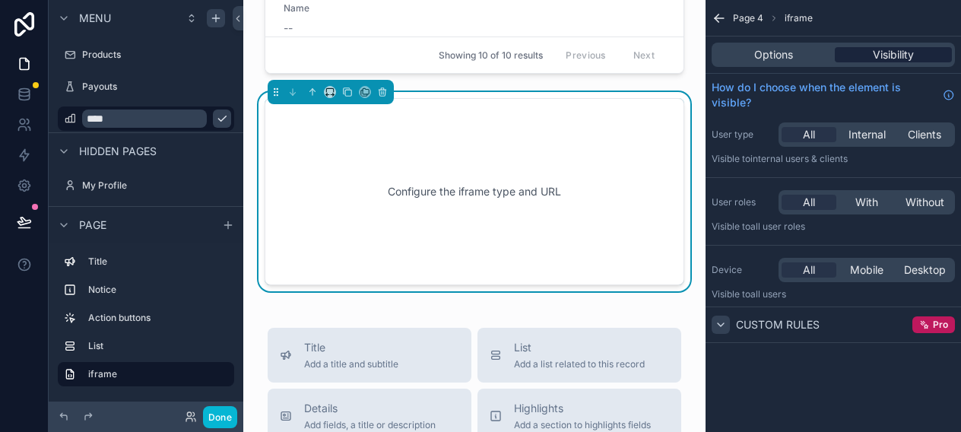
click at [858, 60] on div "Visibility" at bounding box center [893, 54] width 117 height 15
click at [873, 50] on span "Visibility" at bounding box center [893, 54] width 41 height 15
click at [795, 50] on div "Options" at bounding box center [773, 54] width 117 height 15
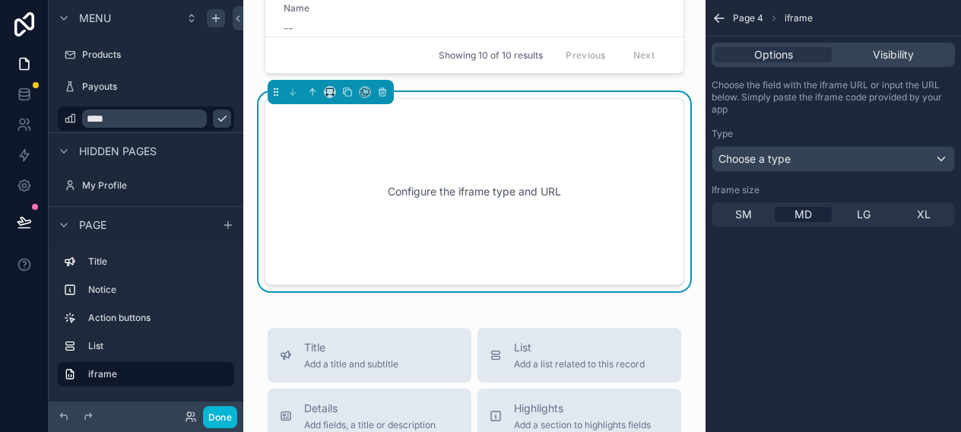
click at [556, 179] on div "Configure the iframe type and URL" at bounding box center [475, 191] width 370 height 137
click at [792, 285] on div "Page 4 iframe Options Visibility Choose the field with the iframe URL or input …" at bounding box center [833, 216] width 255 height 432
click at [791, 284] on div "Page 4 iframe Options Visibility Choose the field with the iframe URL or input …" at bounding box center [833, 216] width 255 height 432
click at [747, 216] on span "SM" at bounding box center [743, 214] width 17 height 15
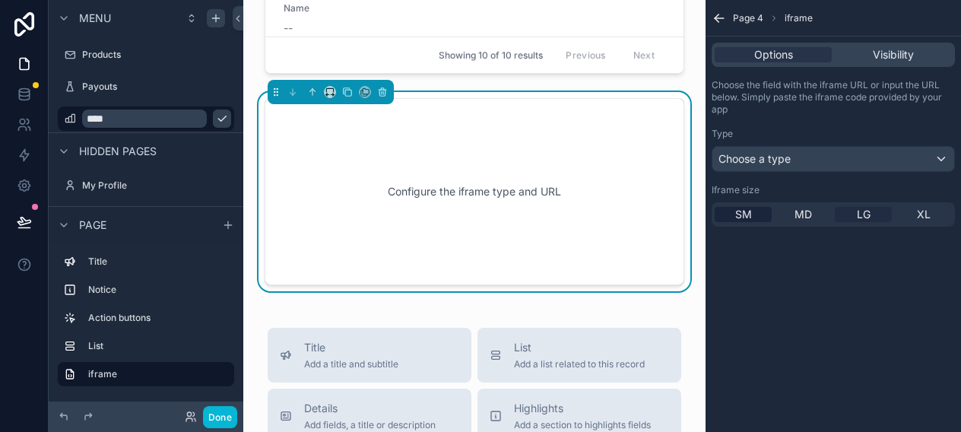
click at [865, 214] on span "LG" at bounding box center [864, 214] width 14 height 15
click at [818, 211] on div "MD" at bounding box center [803, 214] width 57 height 15
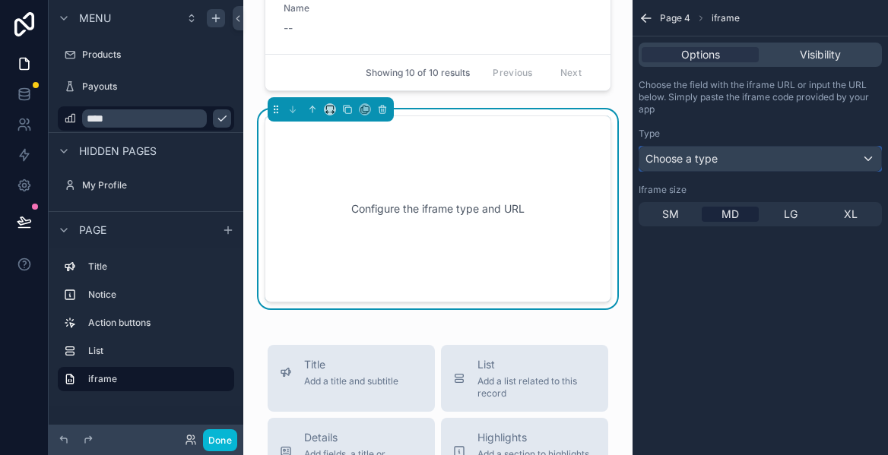
click at [823, 160] on div "Choose a type" at bounding box center [760, 159] width 242 height 24
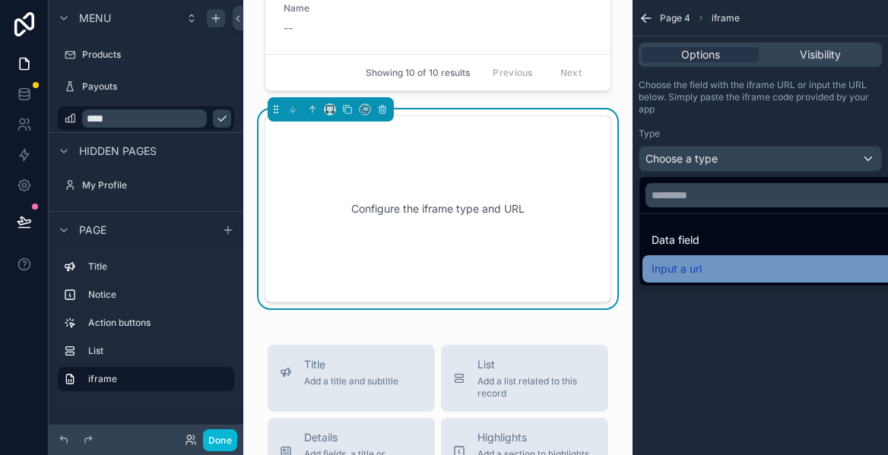
click at [688, 271] on span "Input a url" at bounding box center [677, 269] width 50 height 18
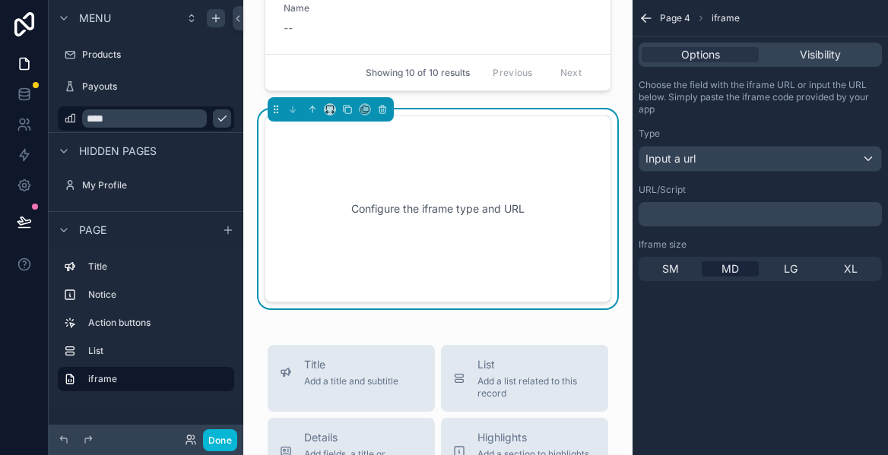
click at [688, 214] on p "﻿" at bounding box center [762, 214] width 234 height 12
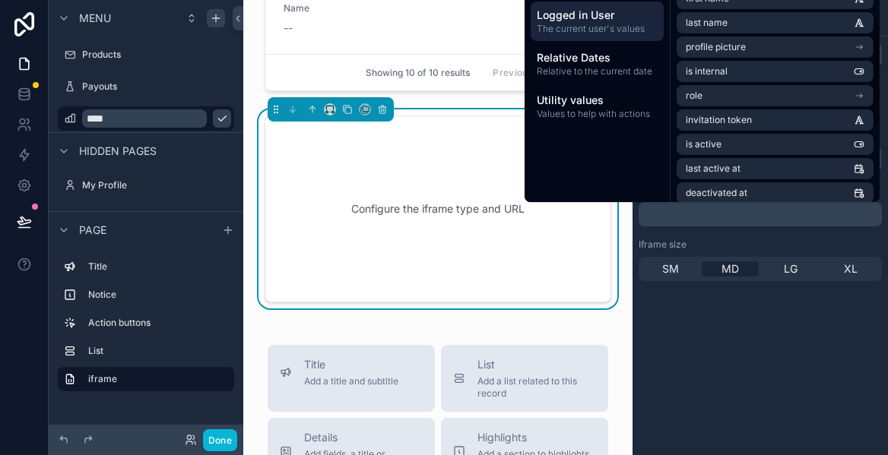
scroll to position [0, 0]
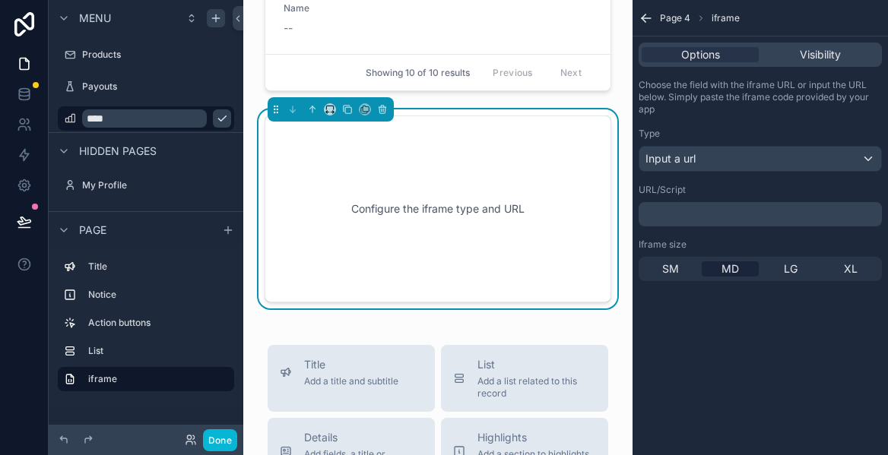
click at [708, 334] on div "Page 4 iframe Options Visibility Choose the field with the iframe URL or input …" at bounding box center [760, 227] width 255 height 455
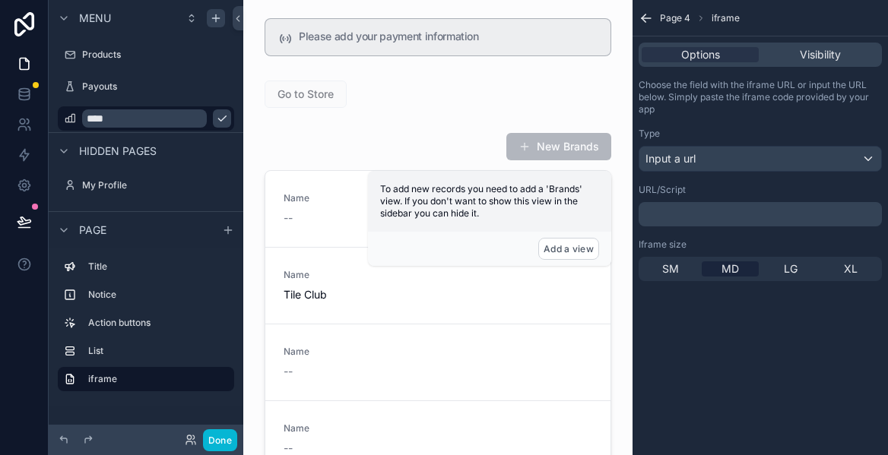
scroll to position [59, 0]
